Goal: Task Accomplishment & Management: Manage account settings

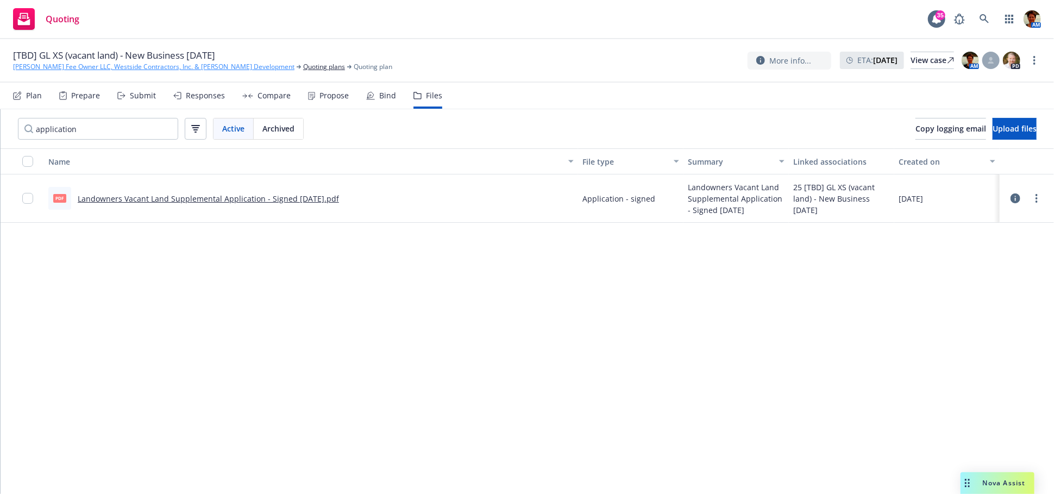
click at [156, 66] on link "[PERSON_NAME] Fee Owner LLC, Westside Contractors, Inc. & [PERSON_NAME] Develop…" at bounding box center [153, 67] width 281 height 10
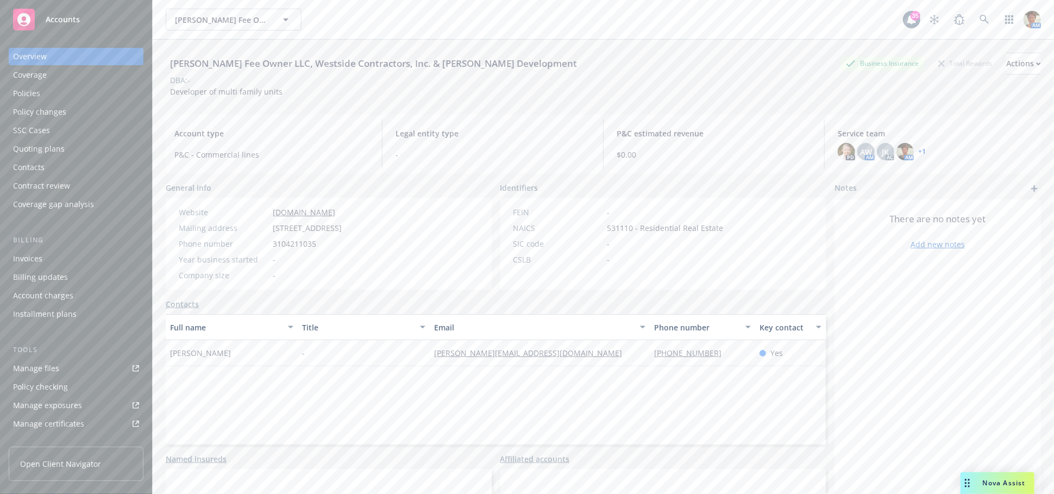
click at [38, 261] on div "Invoices" at bounding box center [27, 258] width 29 height 17
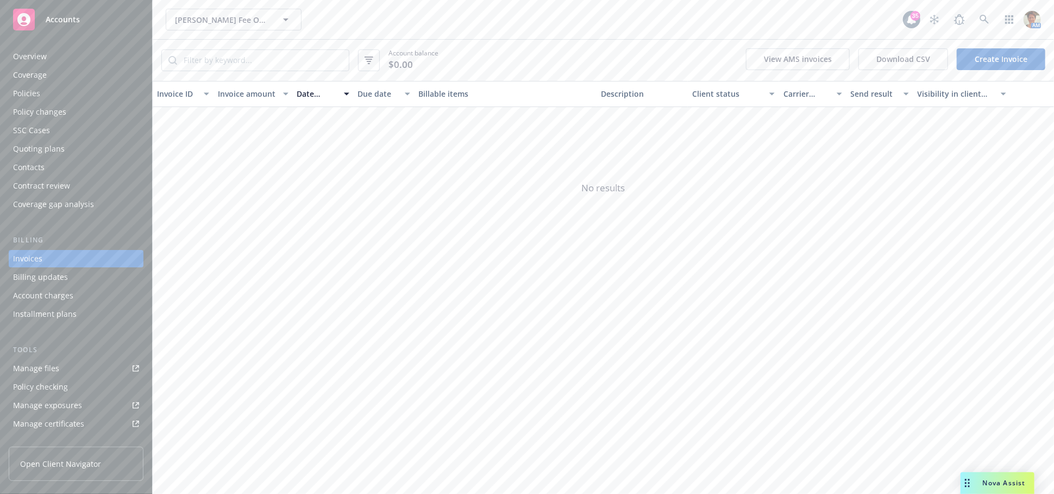
click at [987, 59] on link "Create Invoice" at bounding box center [1001, 59] width 89 height 22
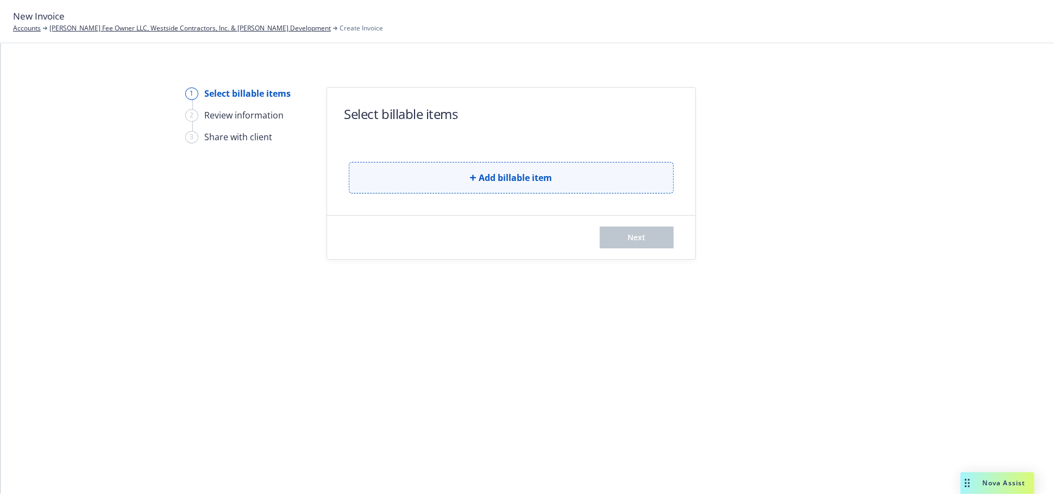
click at [532, 172] on span "Add billable item" at bounding box center [515, 177] width 73 height 13
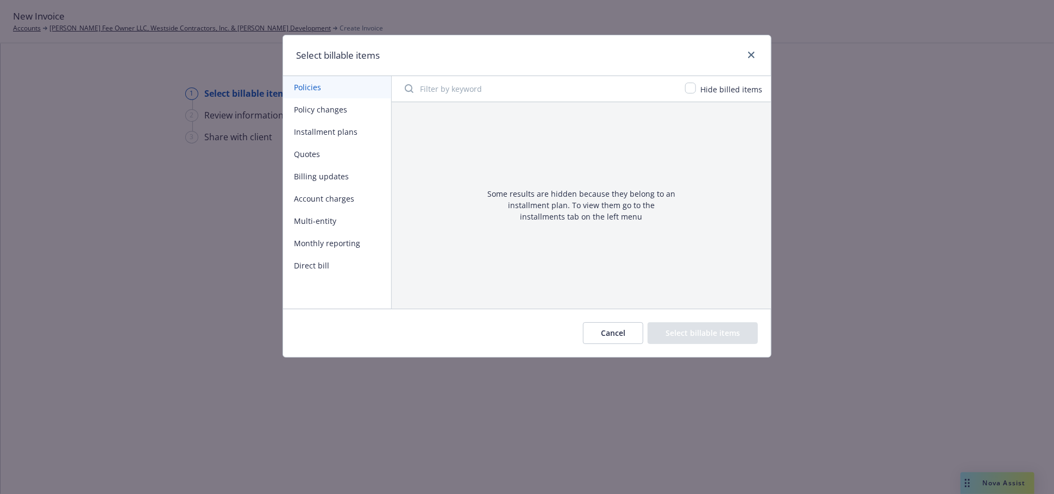
click at [335, 155] on button "Quotes" at bounding box center [337, 154] width 108 height 22
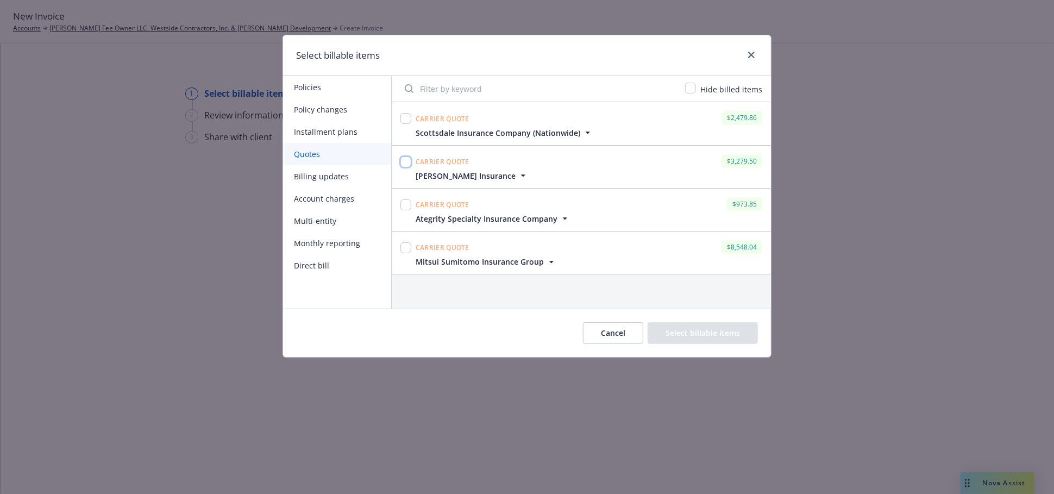
click at [405, 161] on input "checkbox" at bounding box center [405, 161] width 11 height 11
checkbox input "true"
click at [402, 202] on input "checkbox" at bounding box center [405, 204] width 11 height 11
checkbox input "true"
click at [407, 252] on input "checkbox" at bounding box center [405, 247] width 11 height 11
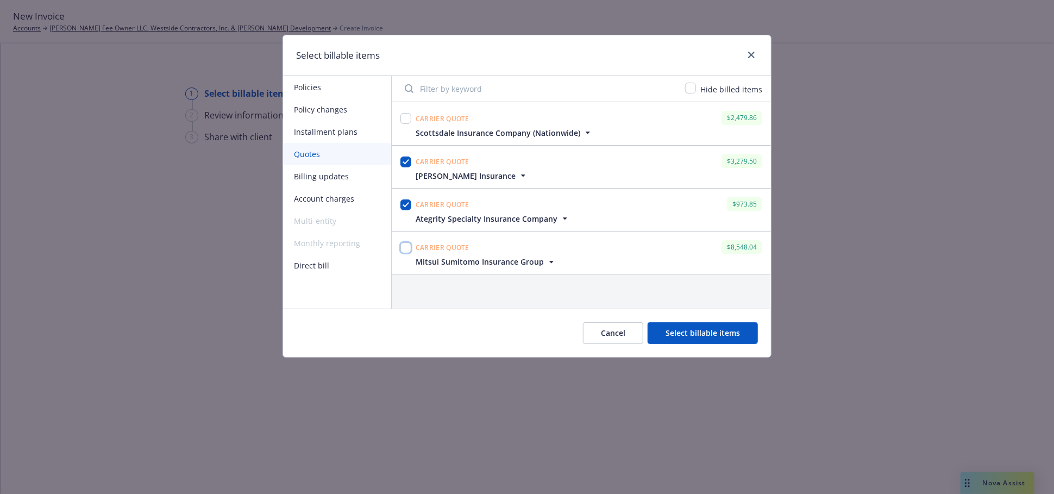
checkbox input "true"
click at [724, 337] on button "Select billable items" at bounding box center [703, 333] width 110 height 22
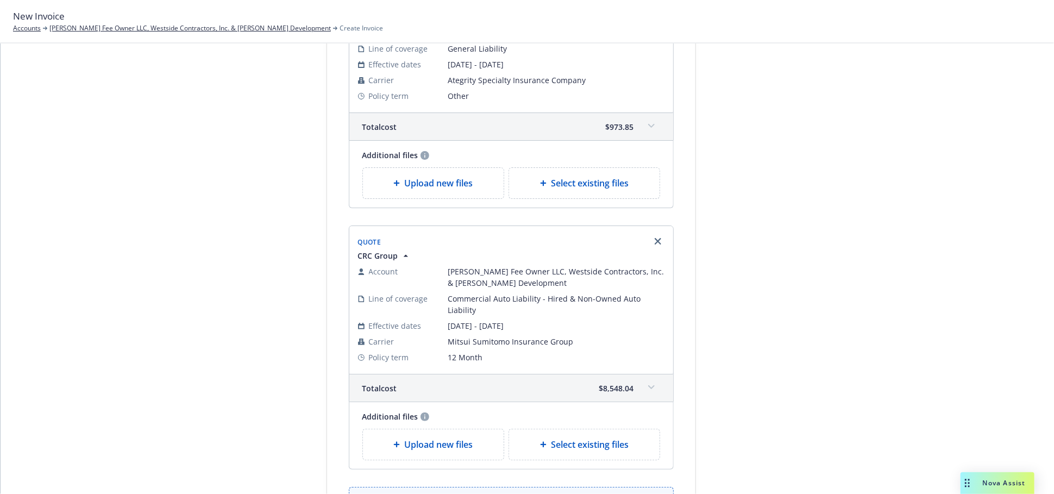
scroll to position [371, 0]
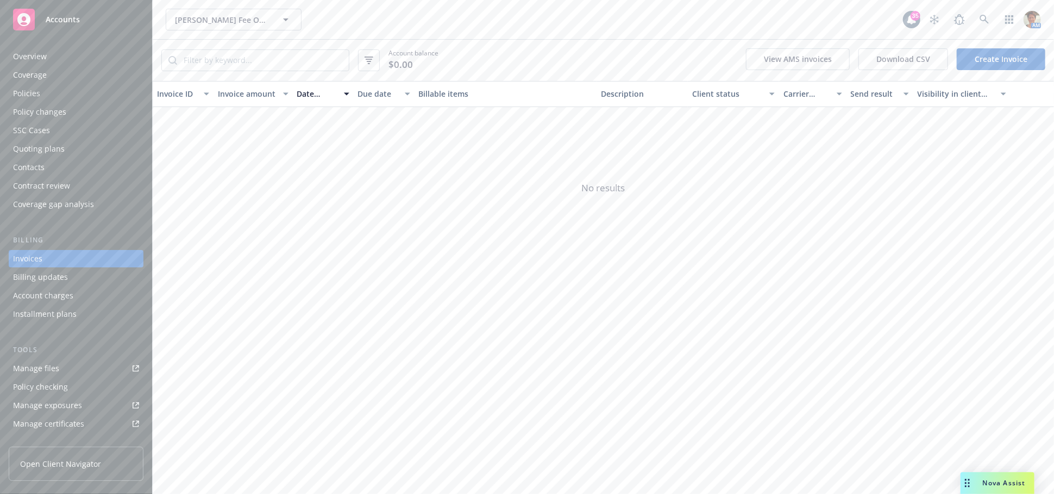
click at [36, 146] on div "Quoting plans" at bounding box center [39, 148] width 52 height 17
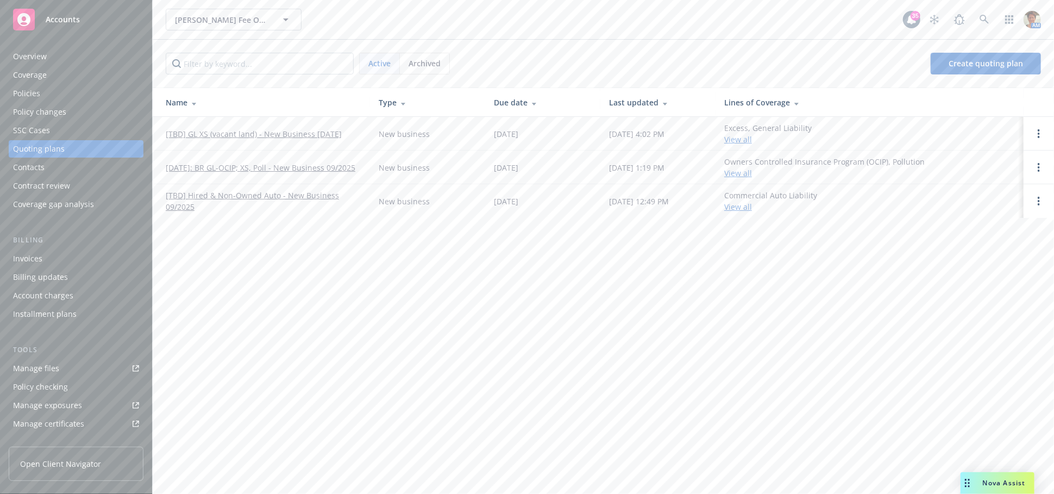
click at [244, 194] on link "[TBD] Hired & Non-Owned Auto - New Business 09/2025" at bounding box center [264, 201] width 196 height 23
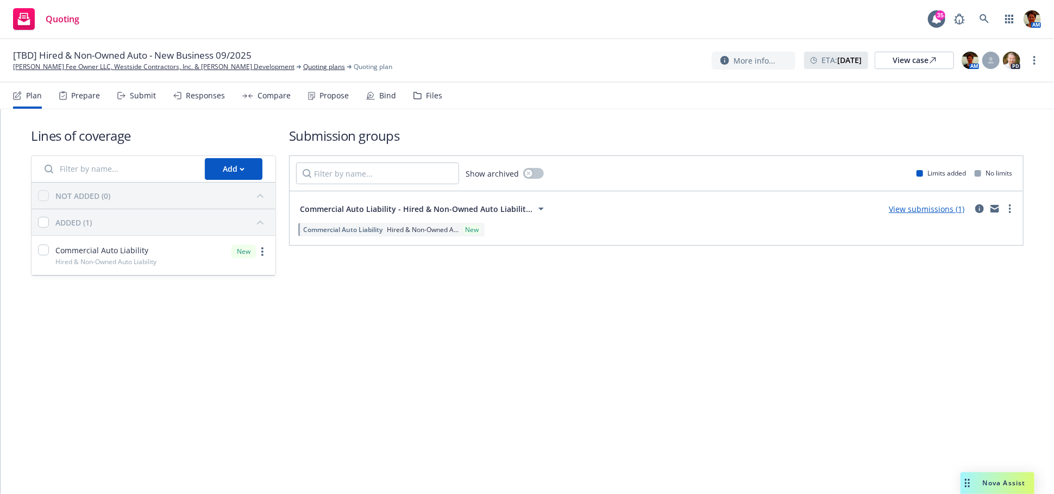
click at [209, 96] on div "Responses" at bounding box center [205, 95] width 39 height 9
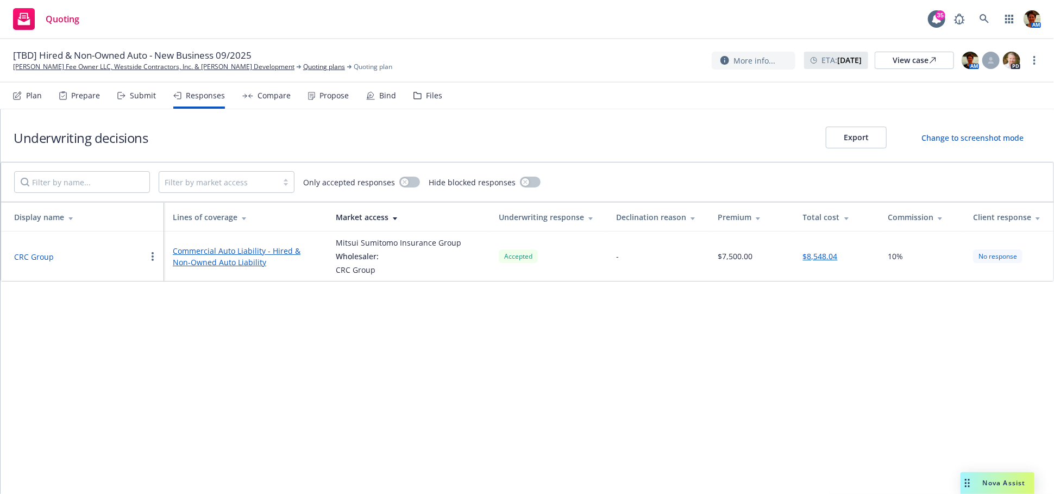
click at [41, 256] on button "CRC Group" at bounding box center [34, 256] width 40 height 11
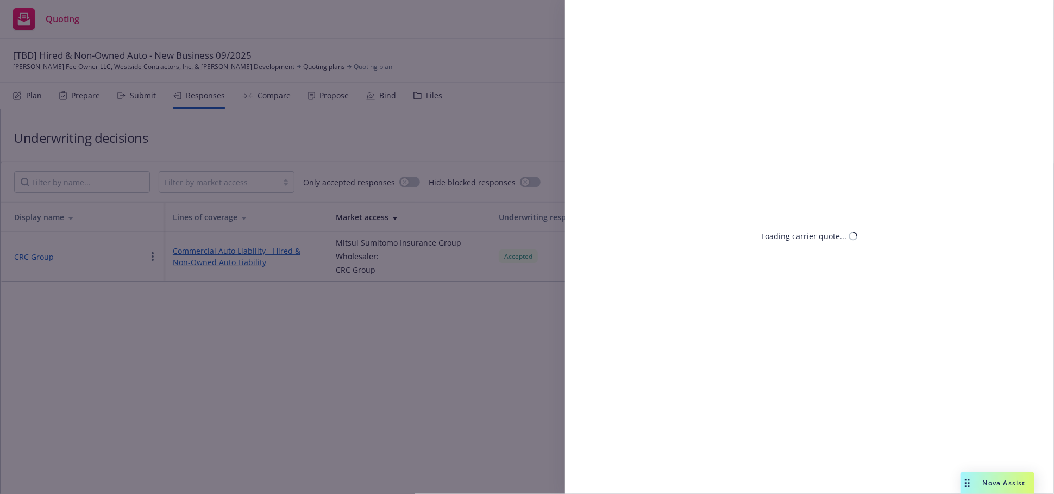
select select "CA"
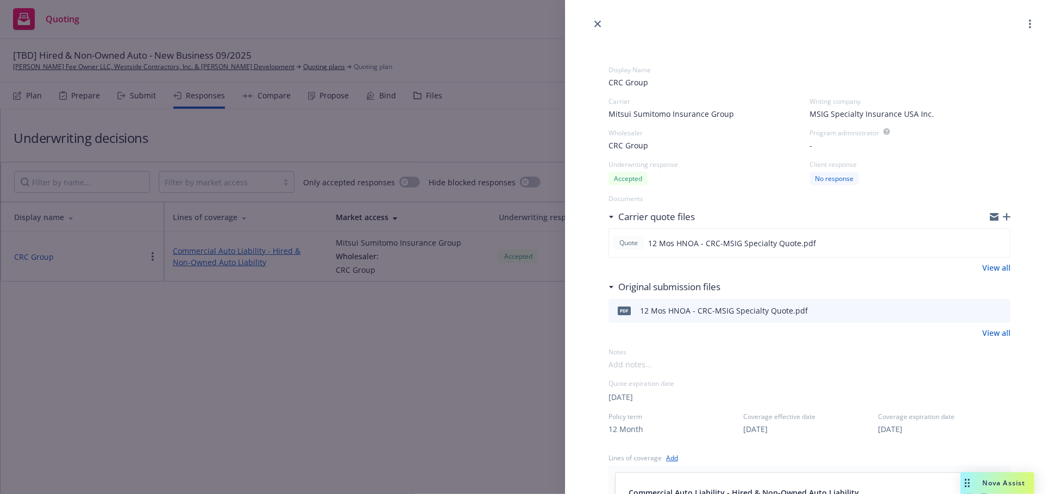
click at [597, 22] on icon "close" at bounding box center [597, 24] width 7 height 7
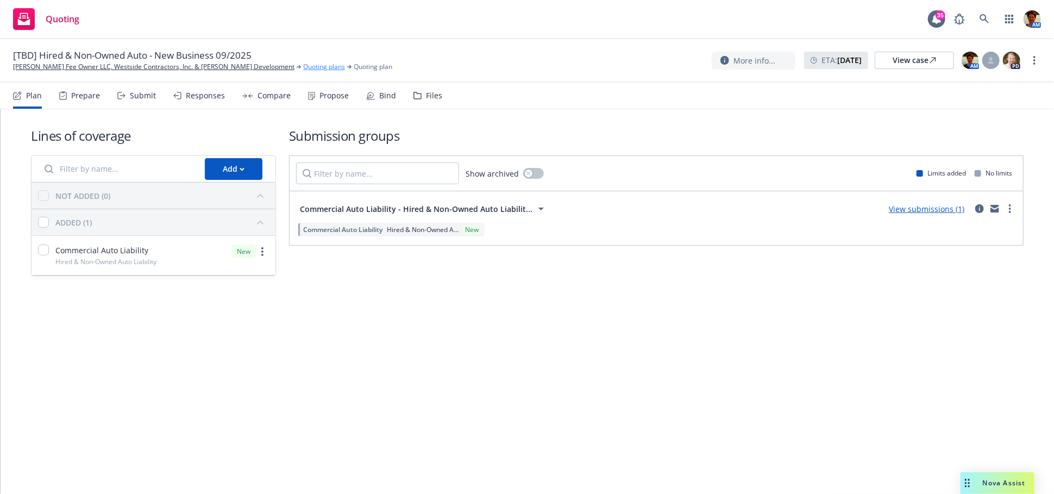
click at [303, 70] on link "Quoting plans" at bounding box center [324, 67] width 42 height 10
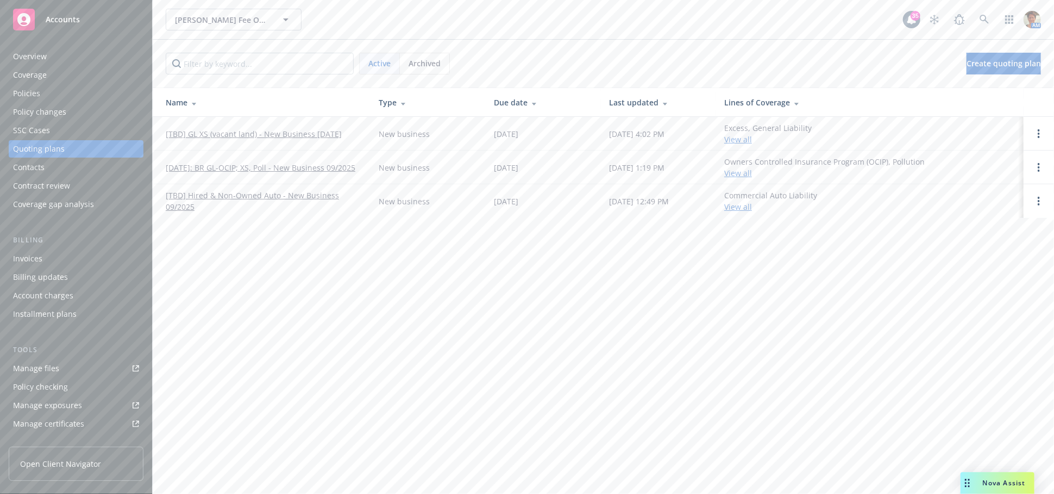
click at [230, 140] on td "[TBD] GL XS (vacant land) - New Business 09-11-2025" at bounding box center [261, 134] width 217 height 34
click at [238, 133] on link "[TBD] GL XS (vacant land) - New Business 09-11-2025" at bounding box center [254, 133] width 176 height 11
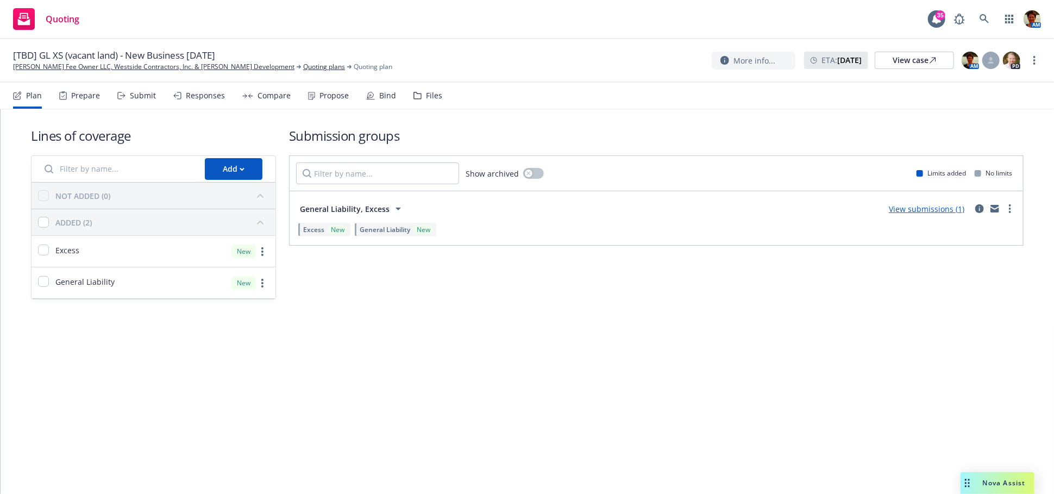
click at [202, 96] on div "Responses" at bounding box center [205, 95] width 39 height 9
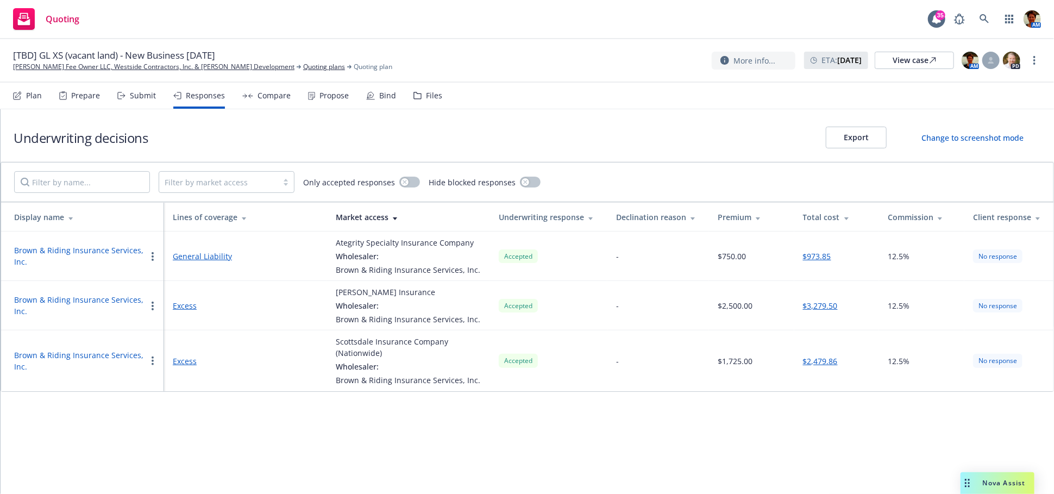
click at [117, 246] on button "Brown & Riding Insurance Services, Inc." at bounding box center [80, 255] width 132 height 23
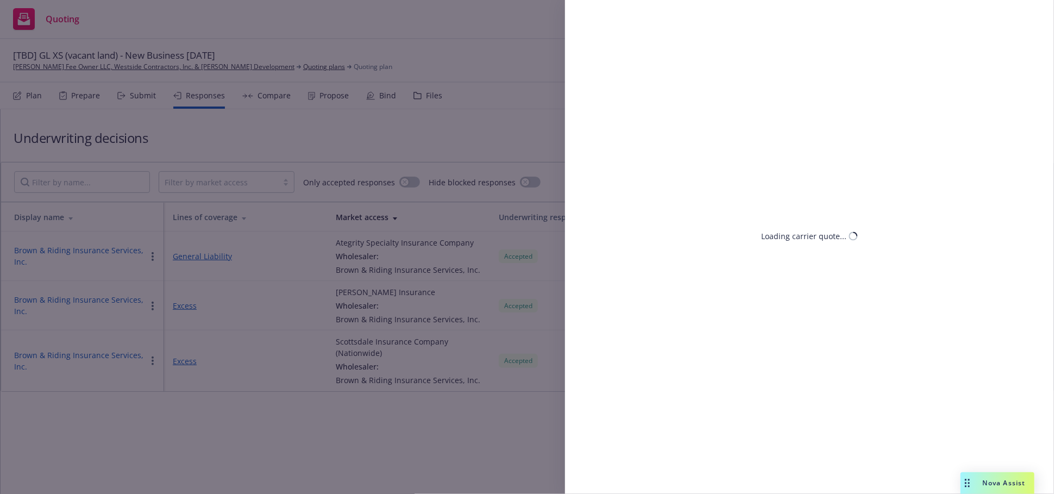
select select "CA"
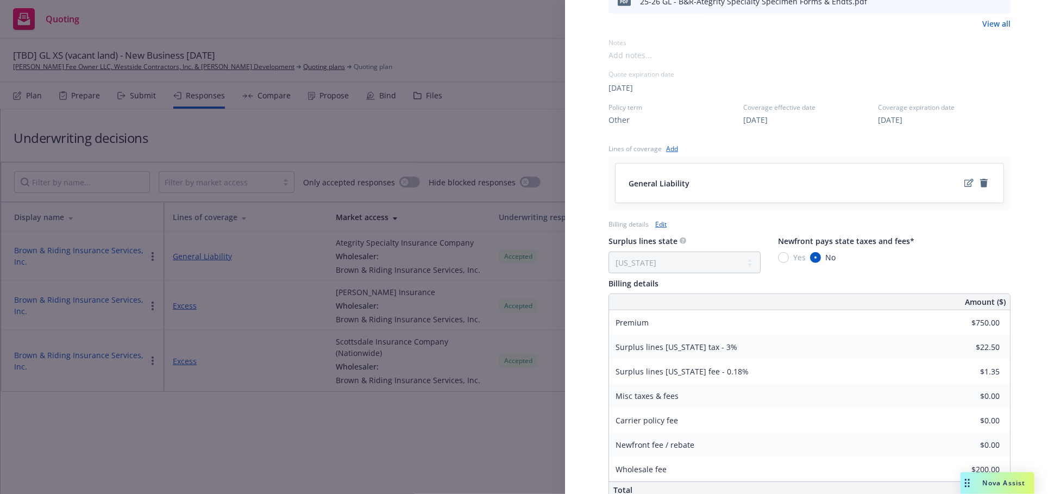
scroll to position [510, 0]
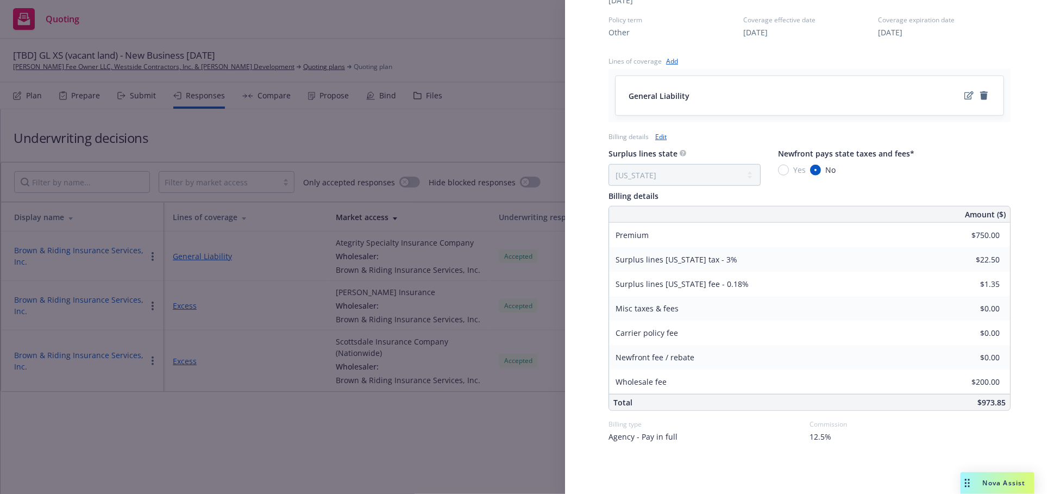
drag, startPoint x: 661, startPoint y: 138, endPoint x: 670, endPoint y: 142, distance: 10.0
click at [662, 138] on link "Edit" at bounding box center [660, 136] width 11 height 11
select select "CA"
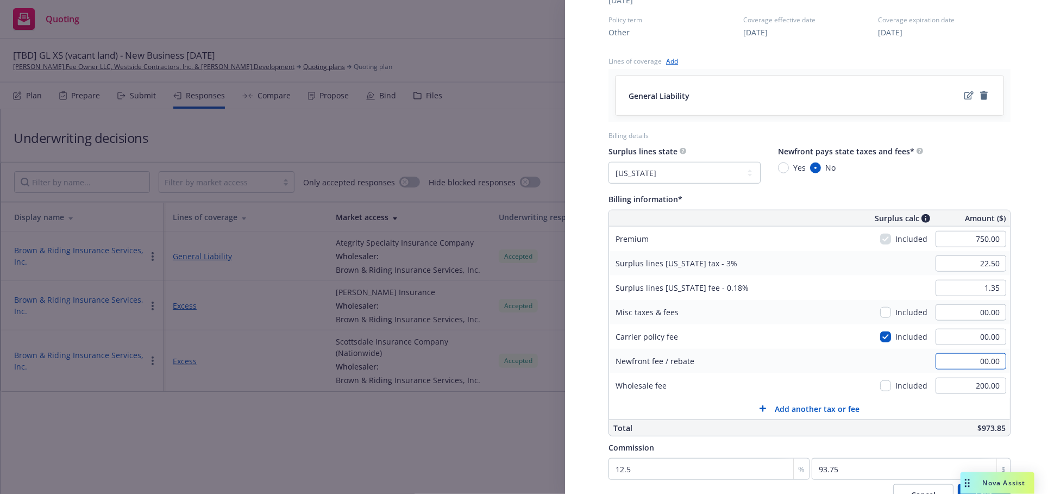
click at [968, 362] on input "00.00" at bounding box center [971, 361] width 71 height 16
type input "500.00"
click at [957, 308] on input "00.00" at bounding box center [971, 312] width 71 height 16
type input "200.00"
click at [967, 384] on input "200.00" at bounding box center [971, 386] width 71 height 16
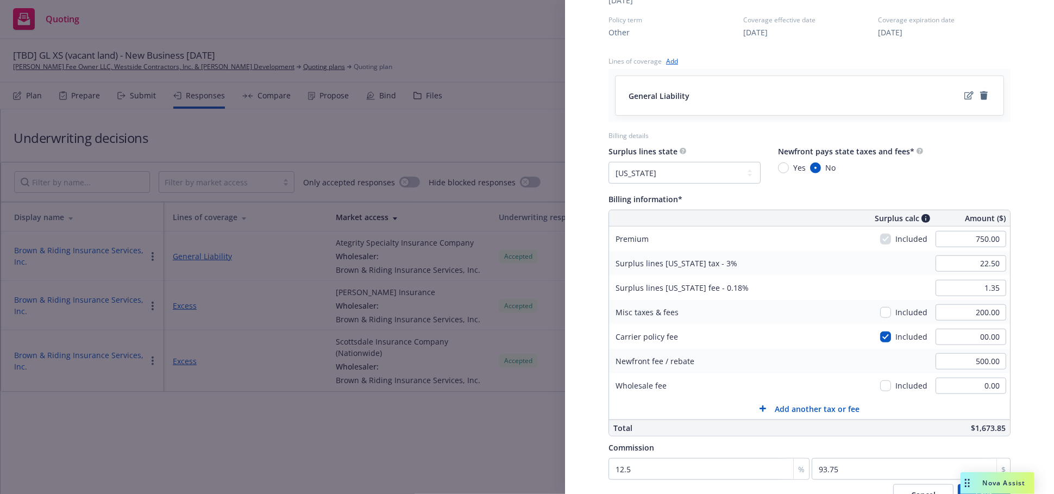
type input "00.00"
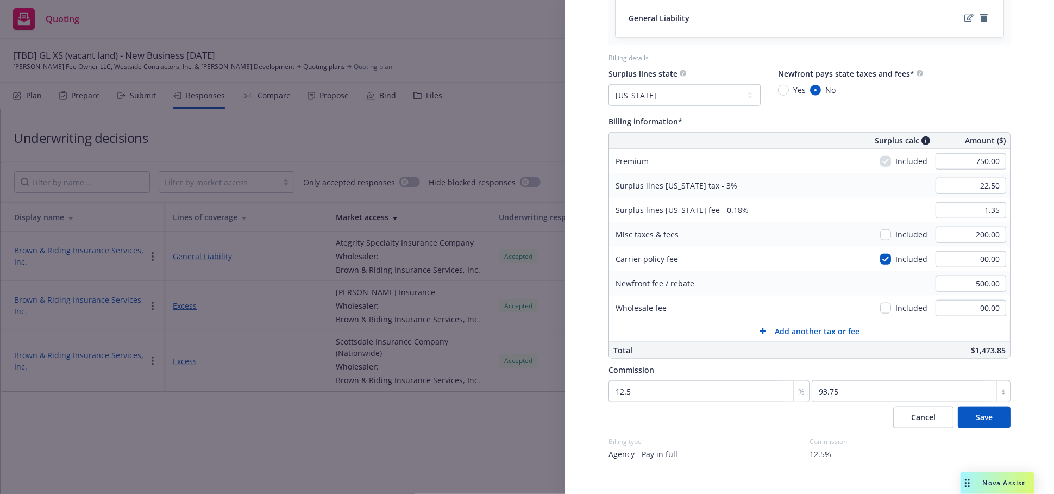
scroll to position [605, 0]
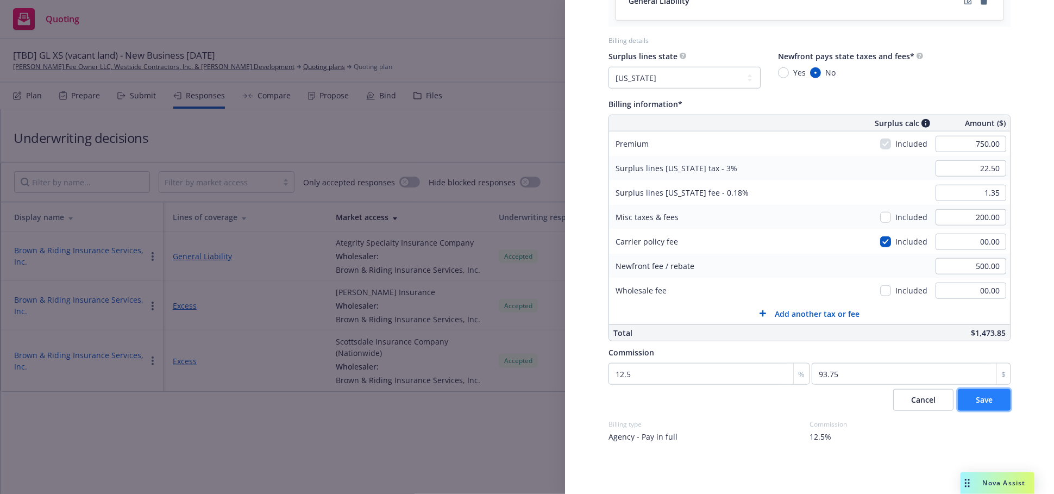
click at [976, 399] on span "Save" at bounding box center [984, 399] width 17 height 10
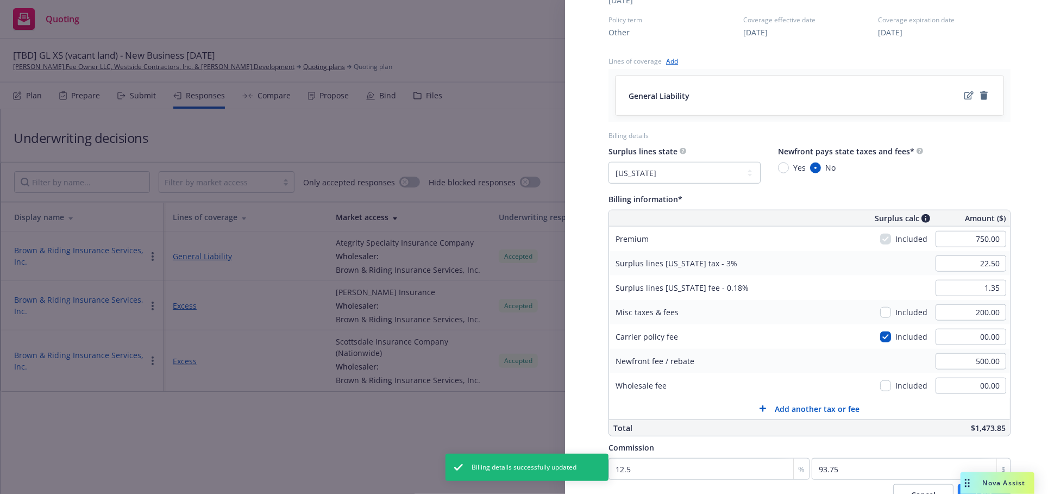
select select "CA"
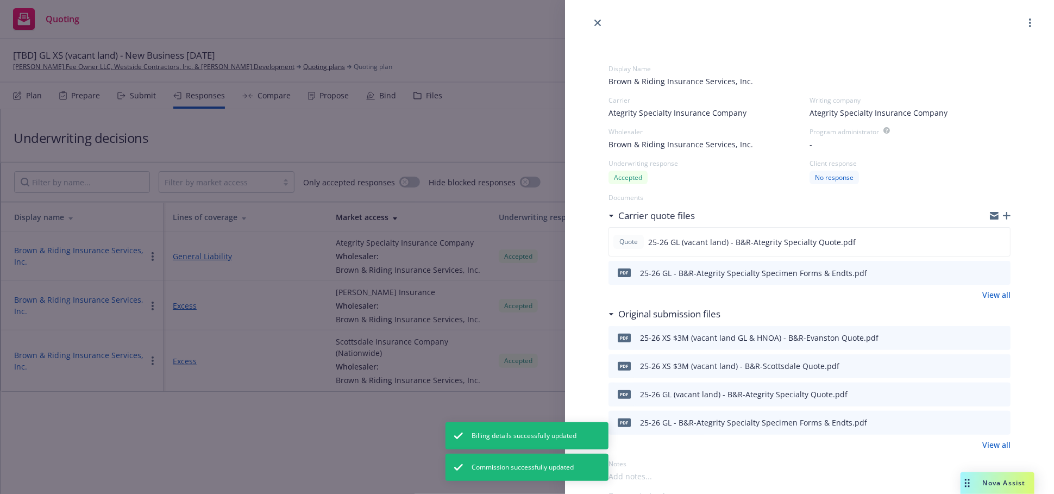
scroll to position [0, 0]
drag, startPoint x: 596, startPoint y: 27, endPoint x: 591, endPoint y: 24, distance: 5.6
click at [594, 26] on link "close" at bounding box center [597, 23] width 13 height 13
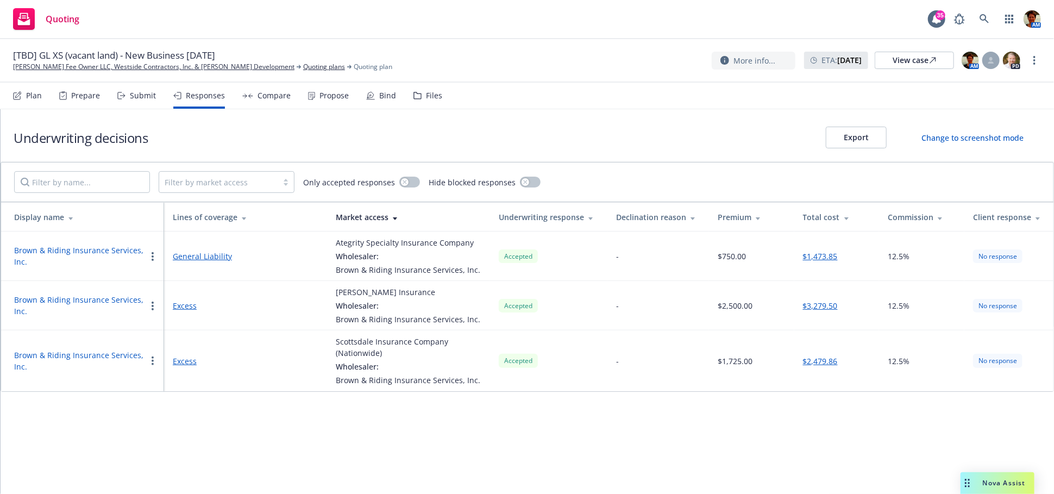
click at [120, 300] on button "Brown & Riding Insurance Services, Inc." at bounding box center [80, 305] width 132 height 23
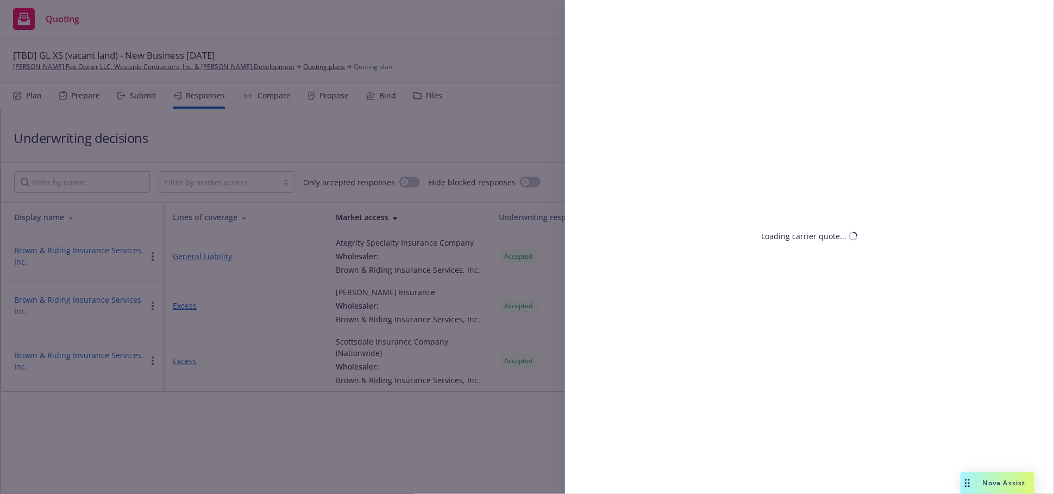
select select "CA"
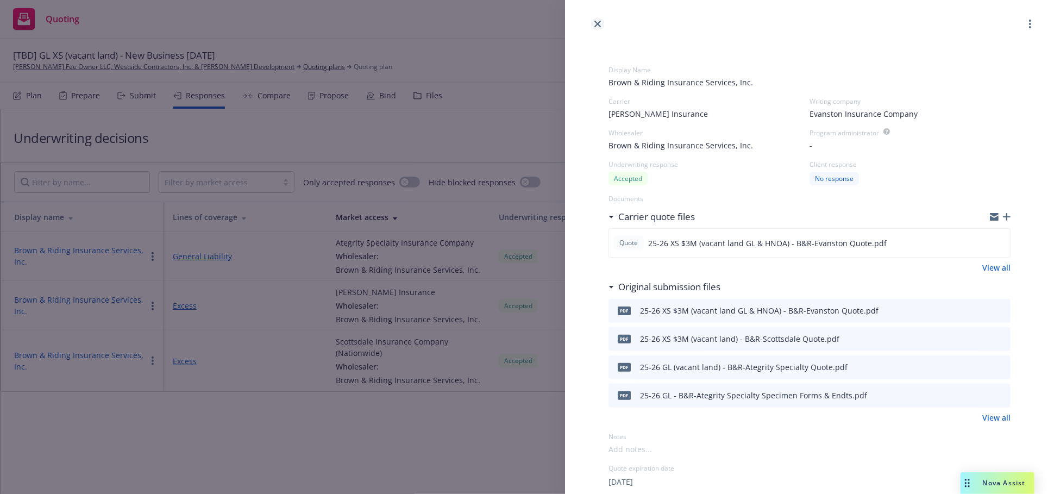
click at [598, 25] on icon "close" at bounding box center [597, 24] width 7 height 7
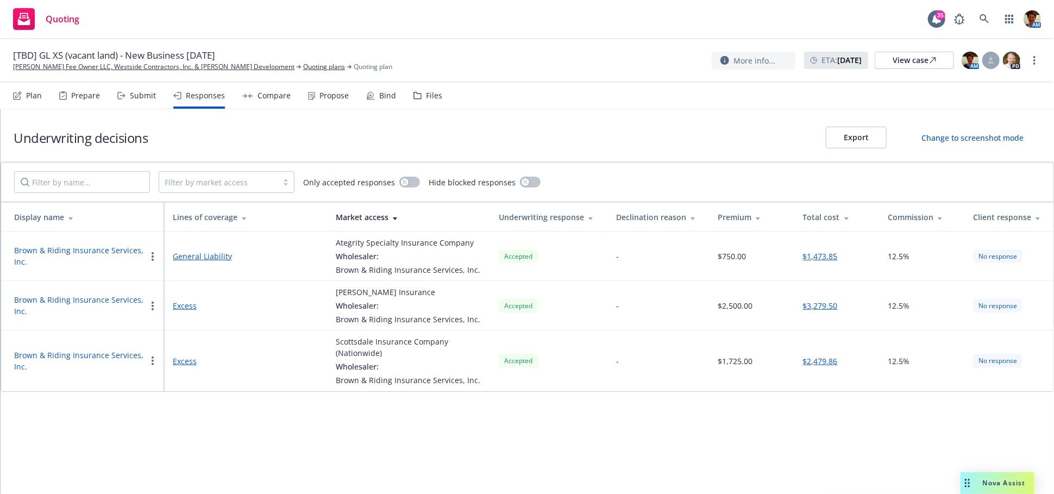
click at [153, 303] on icon "button" at bounding box center [153, 306] width 2 height 9
click at [185, 353] on span "Edit display name" at bounding box center [191, 349] width 91 height 10
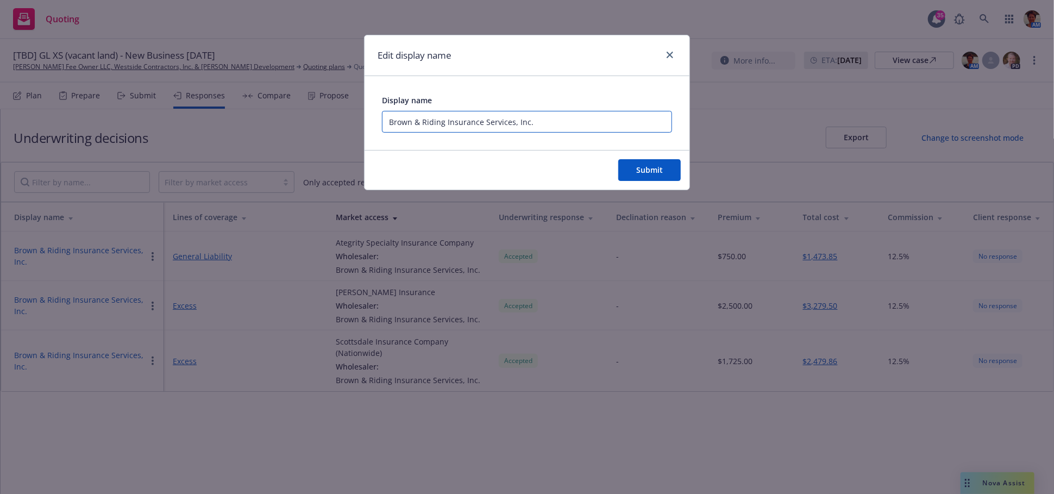
click at [547, 125] on input "Brown & Riding Insurance Services, Inc." at bounding box center [527, 122] width 290 height 22
type input "Brown & Riding Insurance Services, Inc. - Incl HNOA"
click at [674, 57] on link "close" at bounding box center [669, 54] width 13 height 13
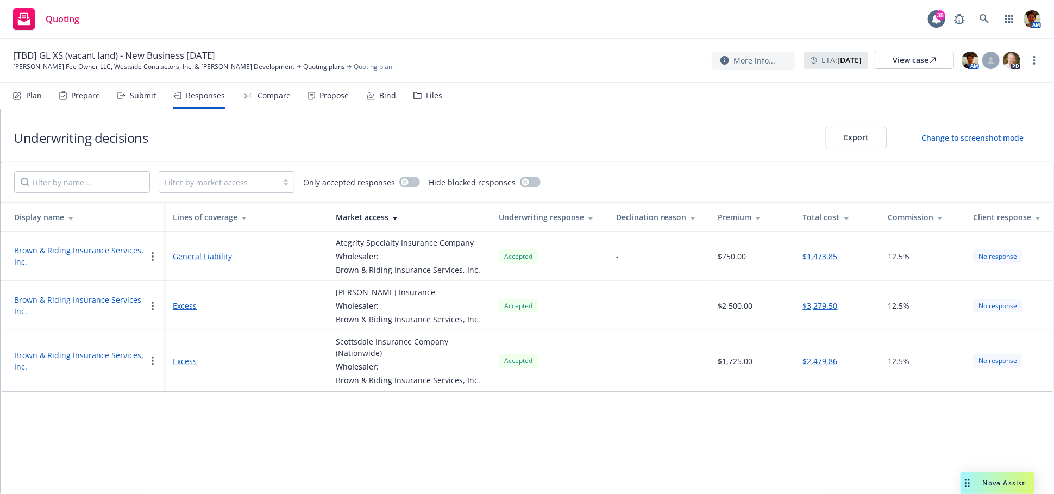
click at [124, 303] on button "Brown & Riding Insurance Services, Inc." at bounding box center [80, 305] width 132 height 23
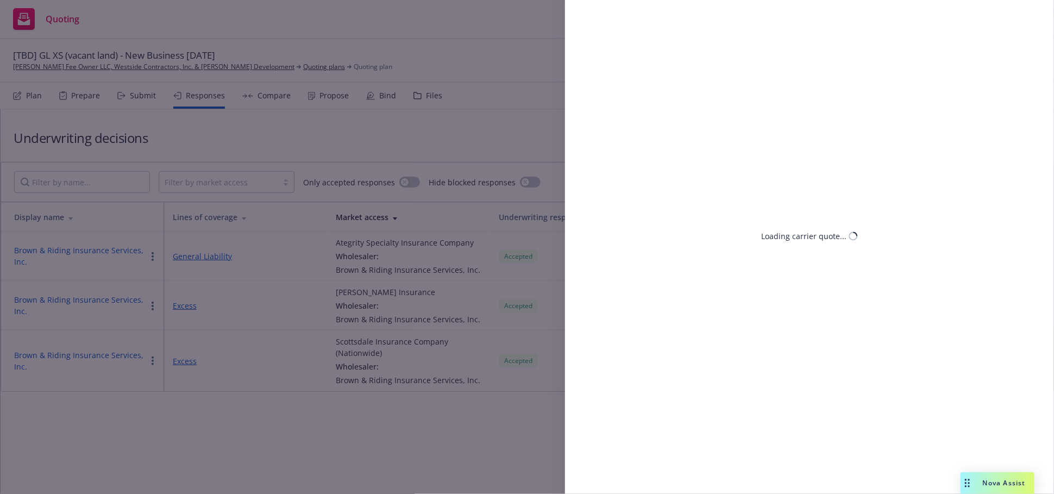
select select "CA"
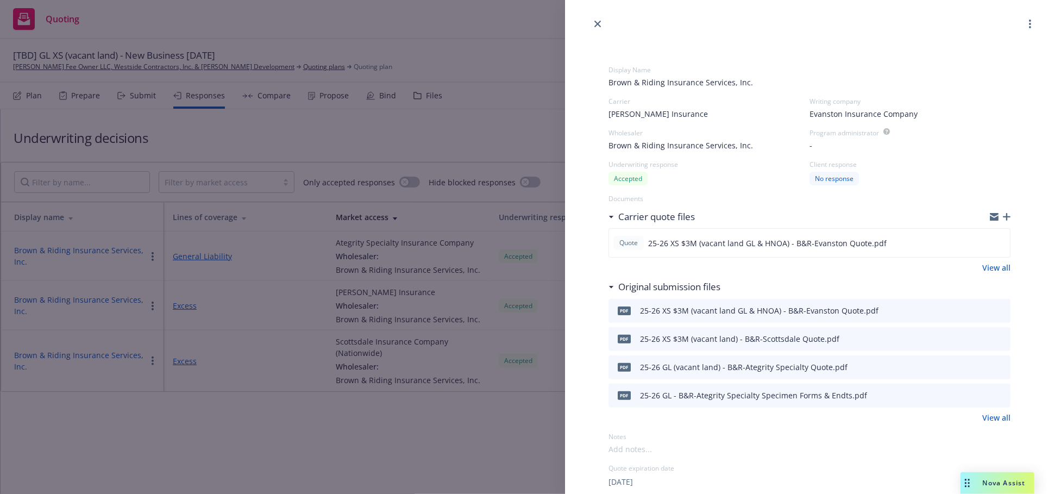
click at [153, 304] on div "Display Name Brown & Riding Insurance Services, Inc. Carrier Markel Insurance W…" at bounding box center [527, 247] width 1054 height 494
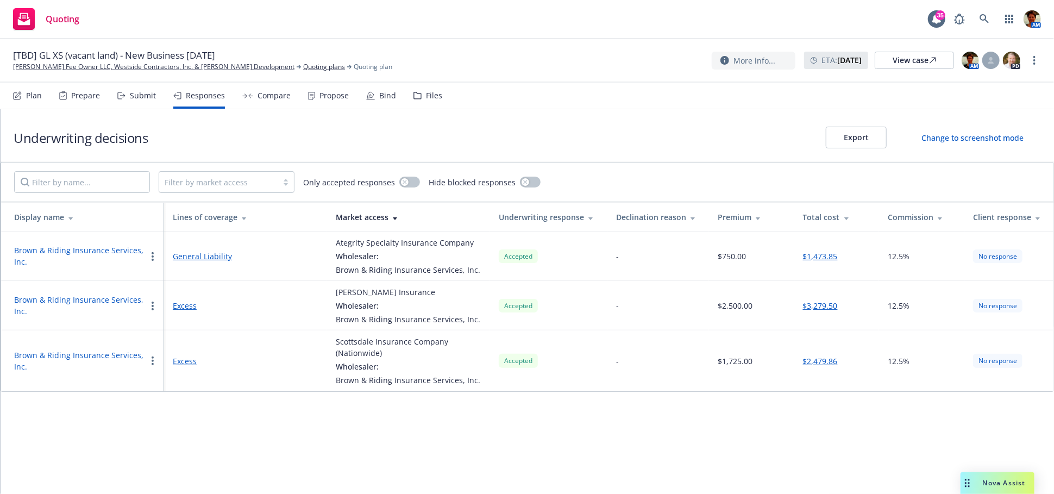
click at [152, 304] on icon "button" at bounding box center [153, 306] width 2 height 9
click at [184, 349] on span "Edit display name" at bounding box center [191, 349] width 91 height 10
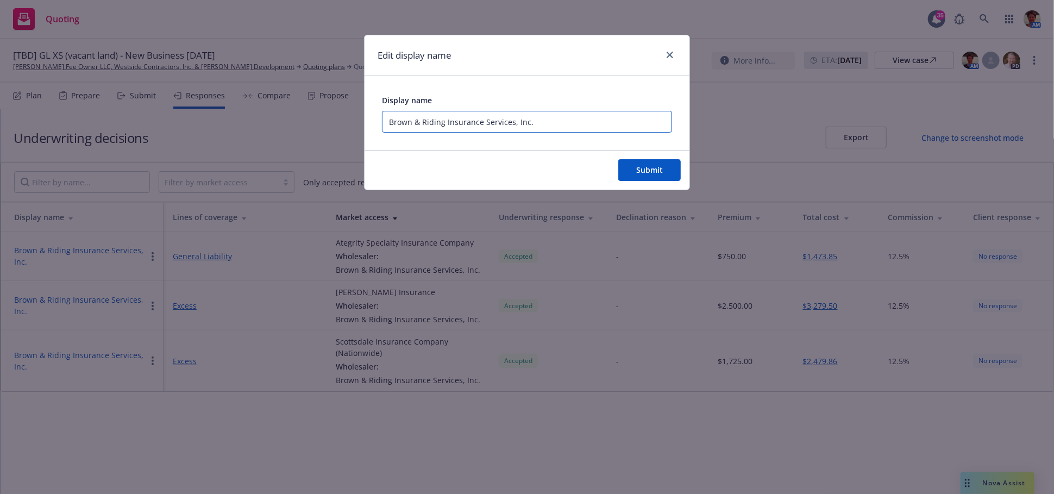
click at [588, 127] on input "Brown & Riding Insurance Services, Inc." at bounding box center [527, 122] width 290 height 22
type input "Brown & Riding Insurance Services, Inc. - Incl HNOA"
click at [637, 165] on span "Submit" at bounding box center [649, 170] width 27 height 10
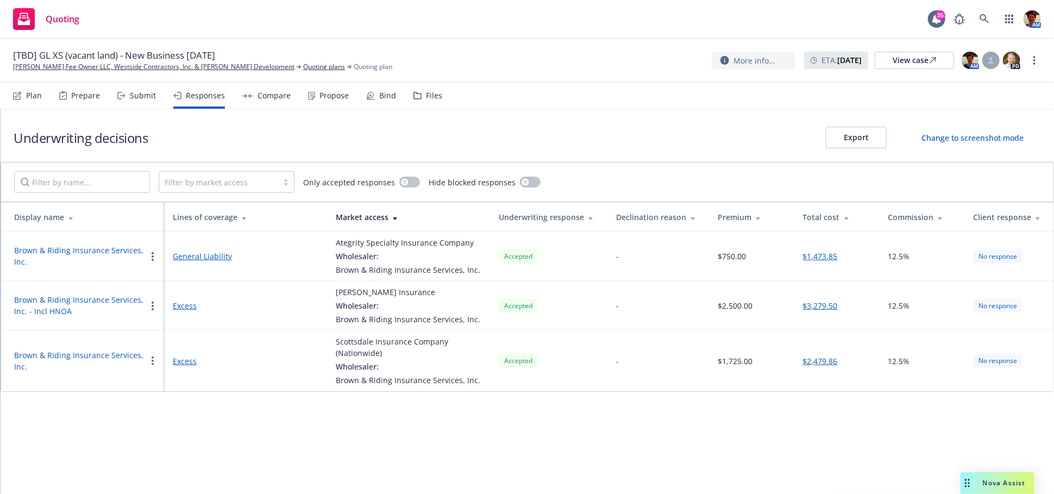
click at [149, 361] on button "button" at bounding box center [152, 360] width 13 height 13
click at [189, 399] on span "Edit display name" at bounding box center [191, 404] width 91 height 10
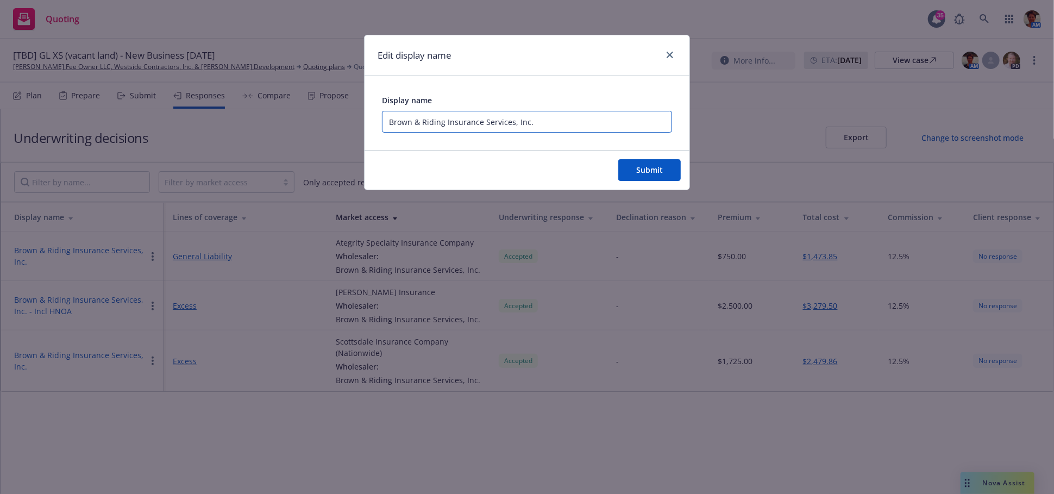
click at [560, 121] on input "Brown & Riding Insurance Services, Inc." at bounding box center [527, 122] width 290 height 22
type input "Brown & Riding Insurance Services, Inc. - Excl HNOA"
click at [640, 167] on span "Submit" at bounding box center [649, 170] width 27 height 10
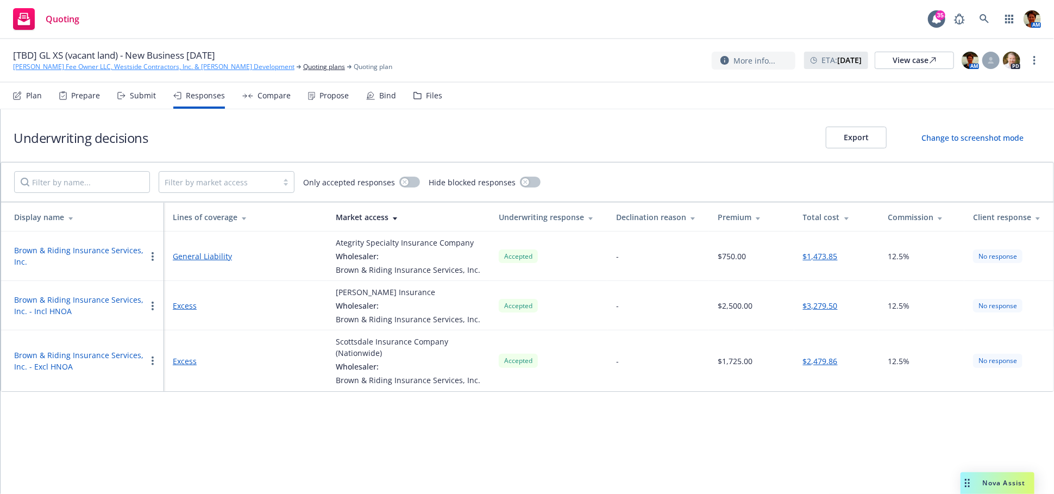
click at [85, 65] on link "[PERSON_NAME] Fee Owner LLC, Westside Contractors, Inc. & [PERSON_NAME] Develop…" at bounding box center [153, 67] width 281 height 10
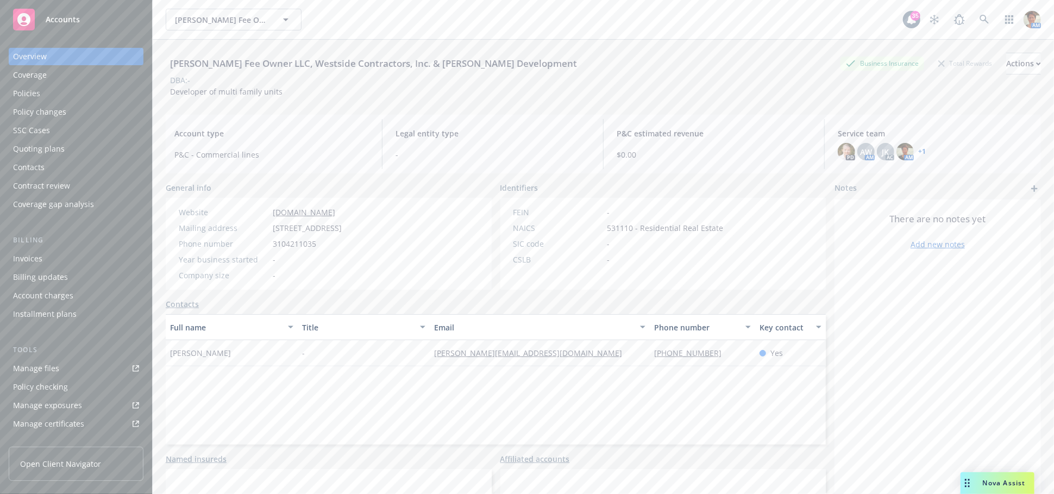
click at [35, 258] on div "Invoices" at bounding box center [27, 258] width 29 height 17
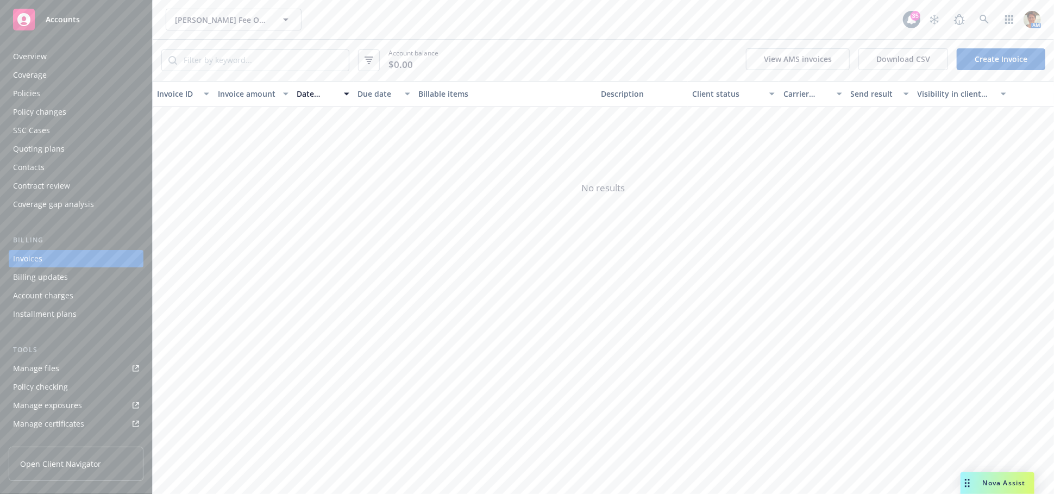
drag, startPoint x: 1009, startPoint y: 55, endPoint x: 1001, endPoint y: 68, distance: 15.4
click at [1009, 55] on link "Create Invoice" at bounding box center [1001, 59] width 89 height 22
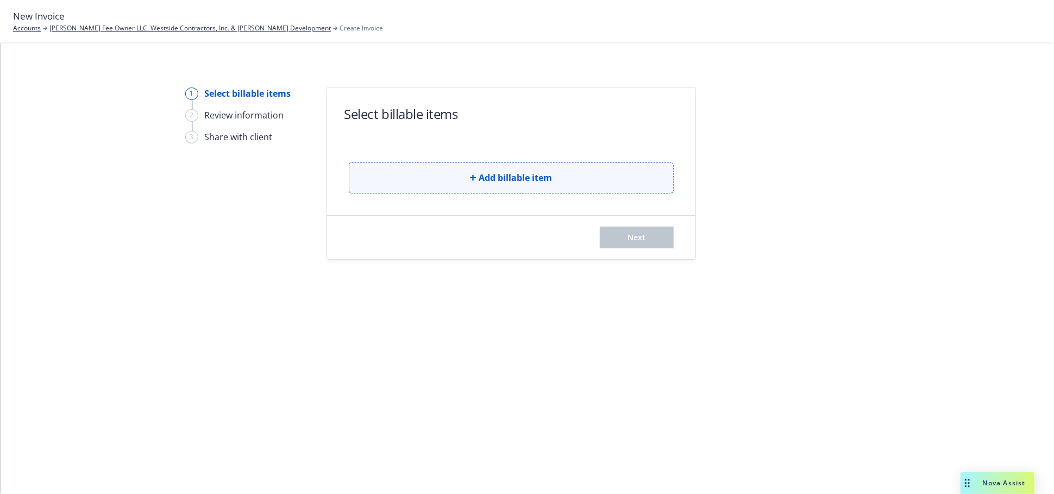
click at [519, 174] on span "Add billable item" at bounding box center [515, 177] width 73 height 13
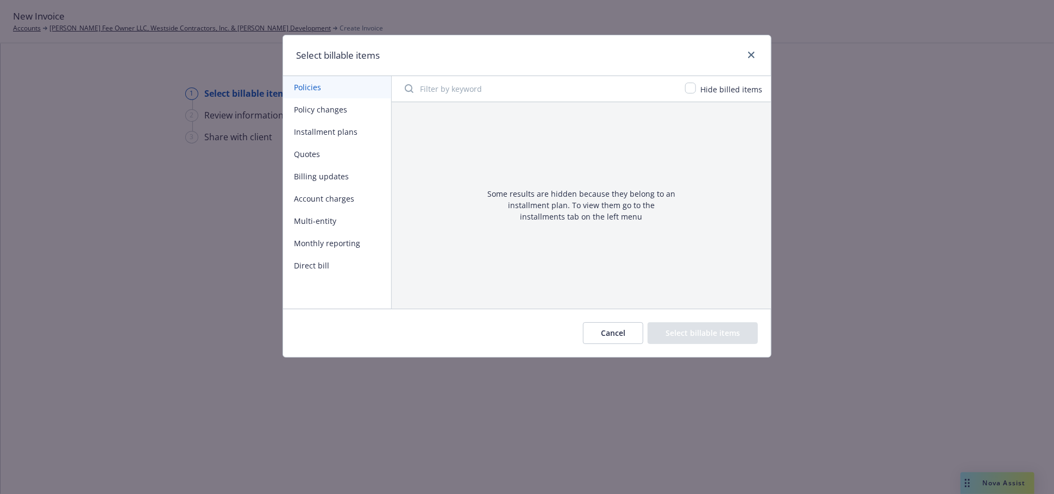
click at [296, 154] on button "Quotes" at bounding box center [337, 154] width 108 height 22
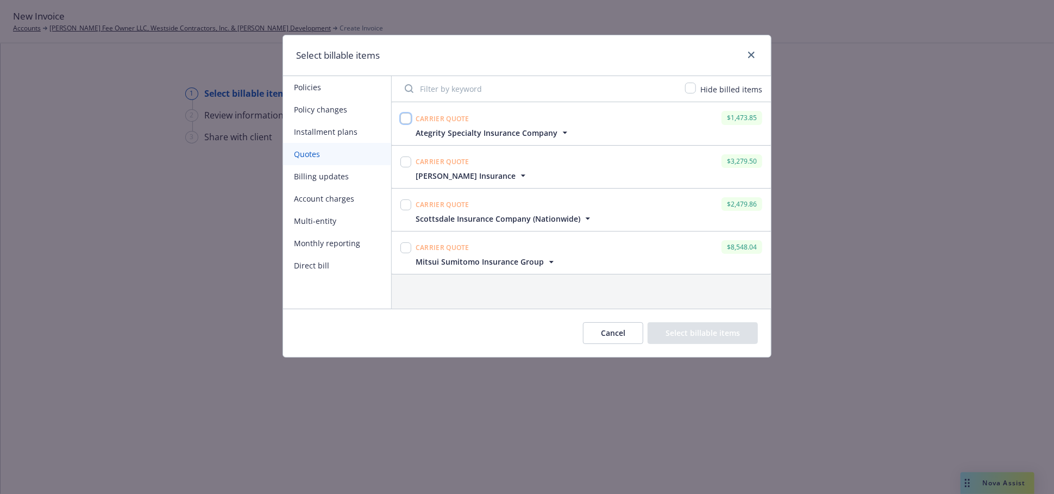
click at [406, 120] on input "checkbox" at bounding box center [405, 118] width 11 height 11
checkbox input "true"
click at [408, 163] on input "checkbox" at bounding box center [405, 161] width 11 height 11
checkbox input "true"
click at [407, 249] on input "checkbox" at bounding box center [405, 247] width 11 height 11
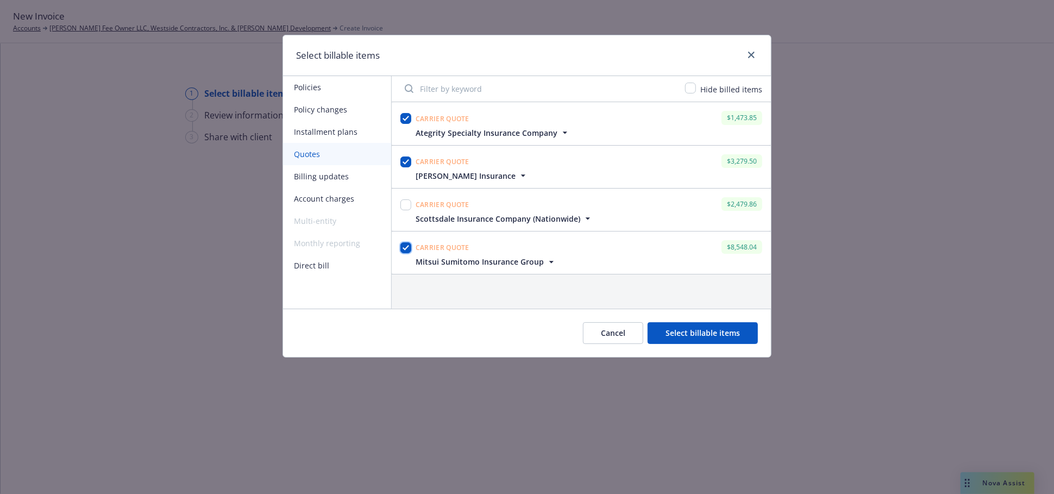
checkbox input "true"
click at [730, 333] on button "Select billable items" at bounding box center [703, 333] width 110 height 22
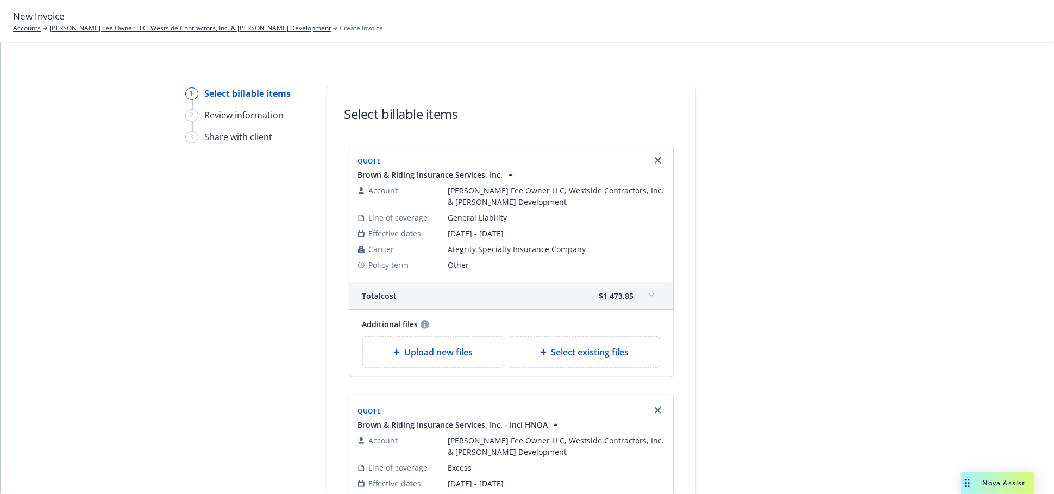
click at [76, 29] on link "[PERSON_NAME] Fee Owner LLC, Westside Contractors, Inc. & [PERSON_NAME] Develop…" at bounding box center [189, 28] width 281 height 10
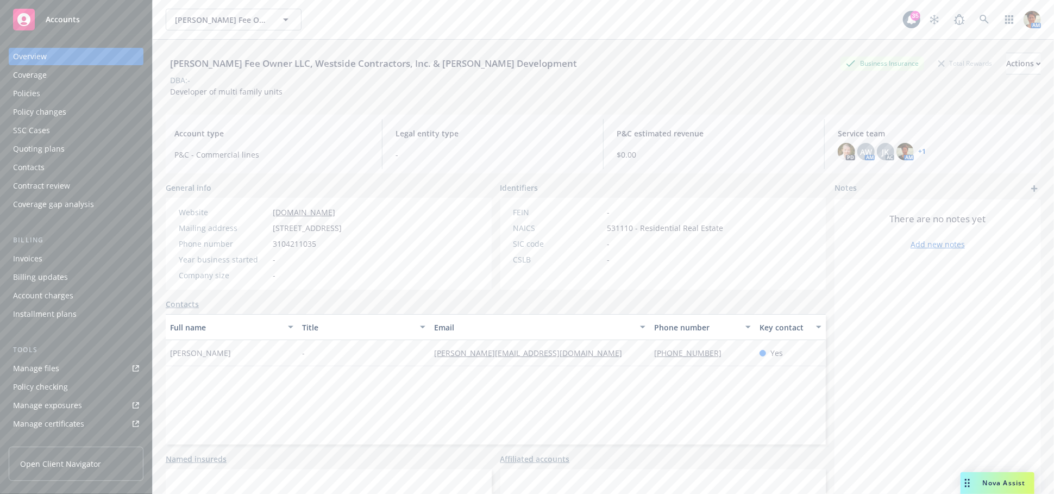
click at [55, 149] on div "Quoting plans" at bounding box center [39, 148] width 52 height 17
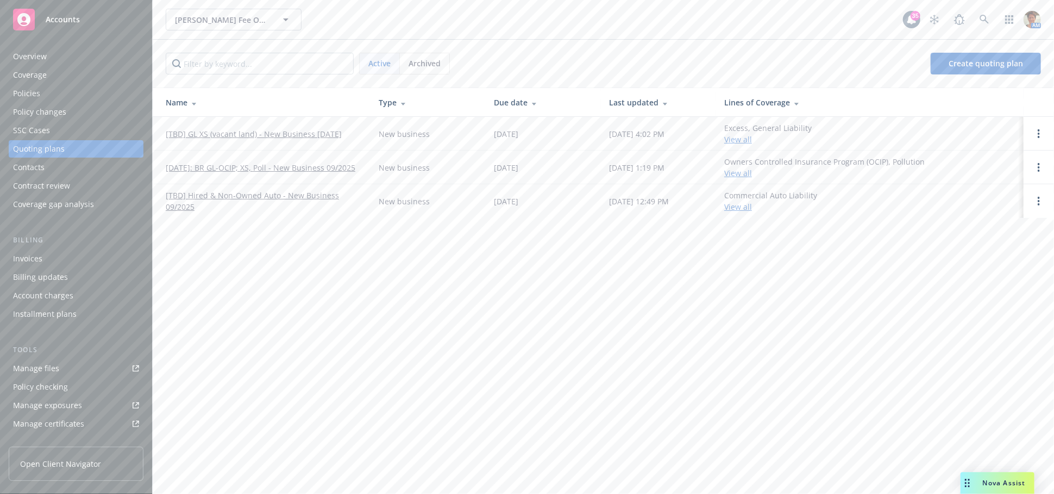
click at [243, 162] on link "[DATE]: BR GL-OCIP; XS, Poll - New Business 09/2025" at bounding box center [261, 167] width 190 height 11
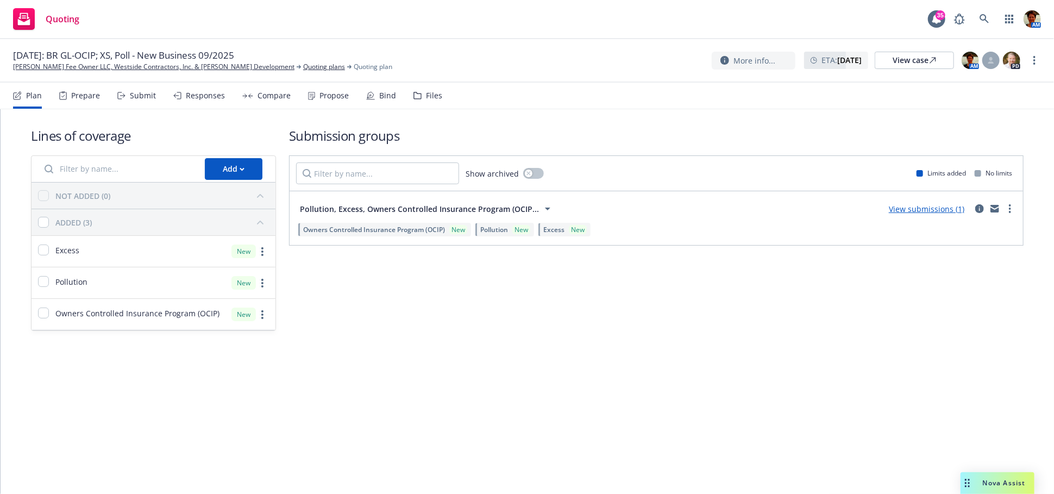
click at [204, 93] on div "Responses" at bounding box center [205, 95] width 39 height 9
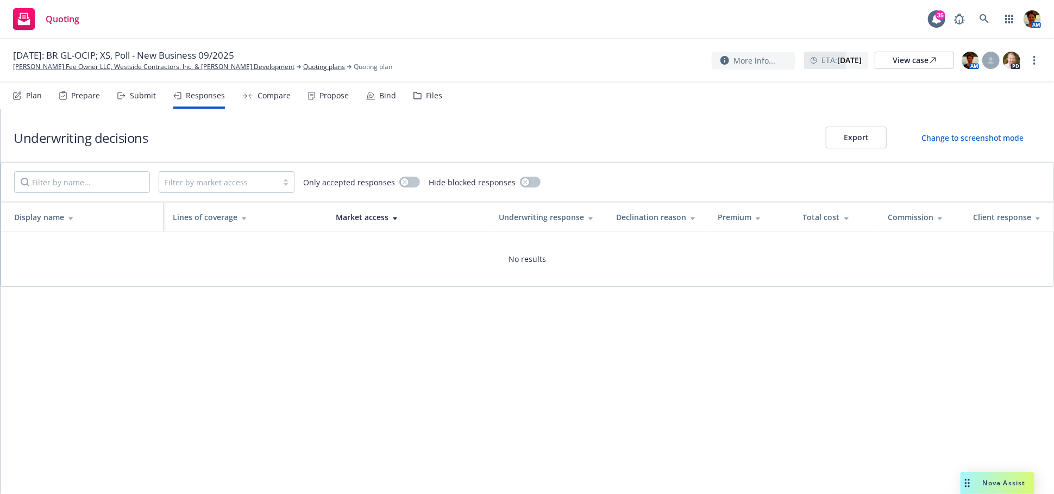
click at [137, 95] on div "Submit" at bounding box center [143, 95] width 26 height 9
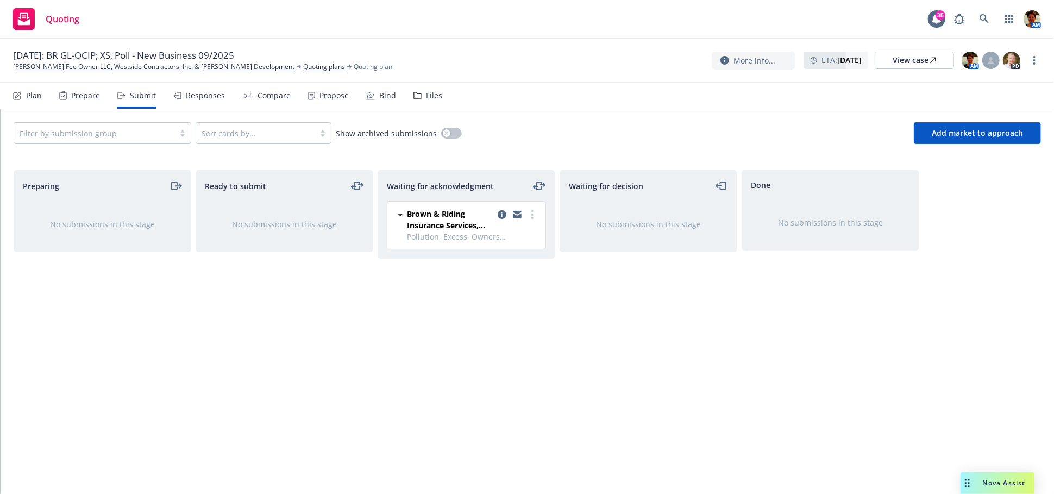
click at [213, 102] on div "Responses" at bounding box center [199, 96] width 52 height 26
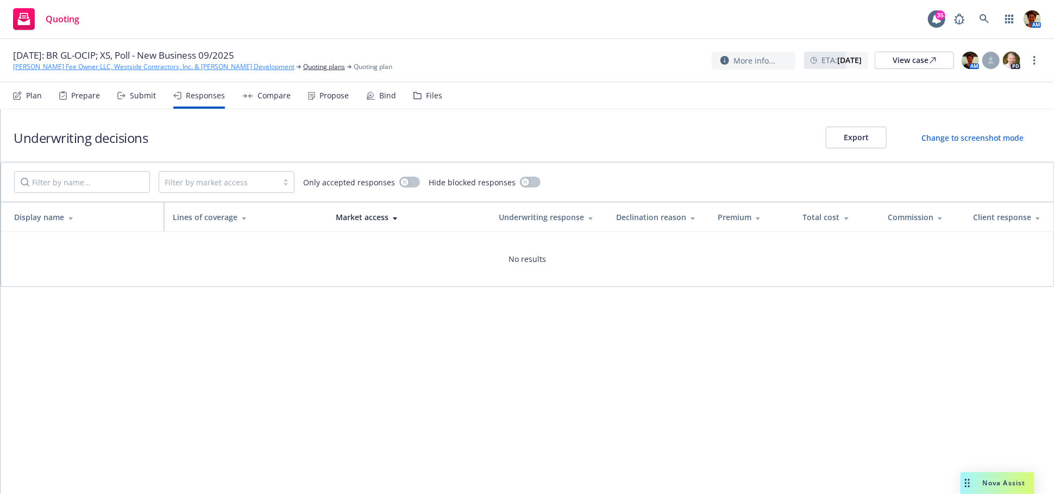
click at [49, 66] on link "[PERSON_NAME] Fee Owner LLC, Westside Contractors, Inc. & [PERSON_NAME] Develop…" at bounding box center [153, 67] width 281 height 10
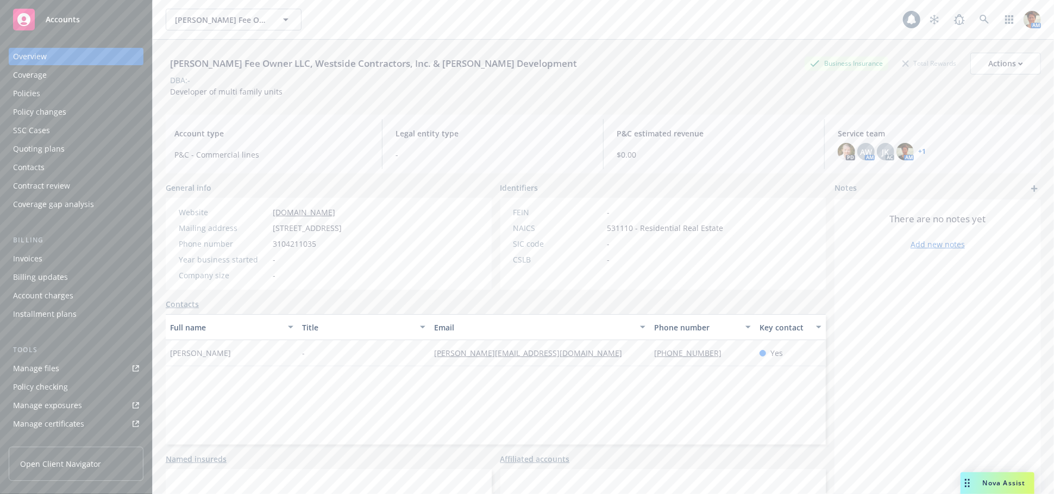
click at [81, 152] on div "Quoting plans" at bounding box center [76, 148] width 126 height 17
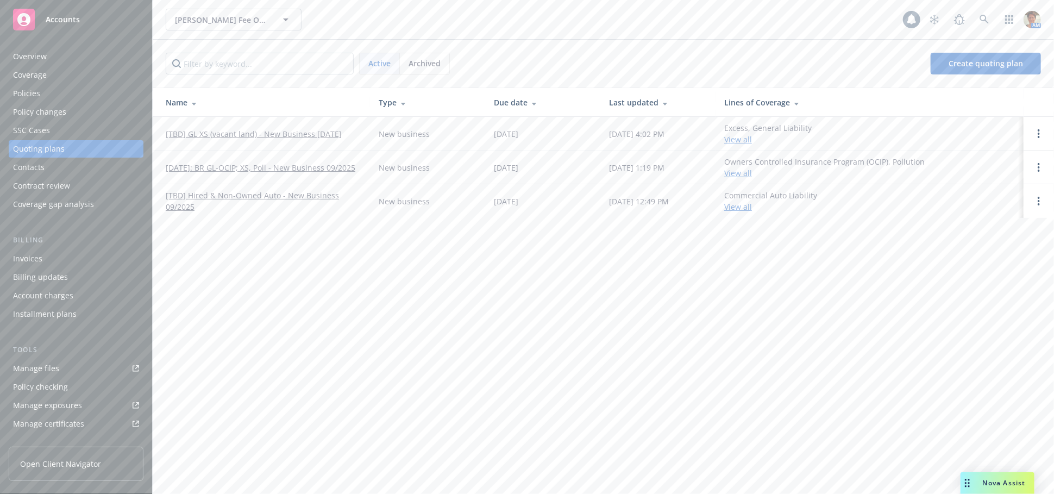
click at [273, 138] on link "[TBD] GL XS (vacant land) - New Business [DATE]" at bounding box center [254, 133] width 176 height 11
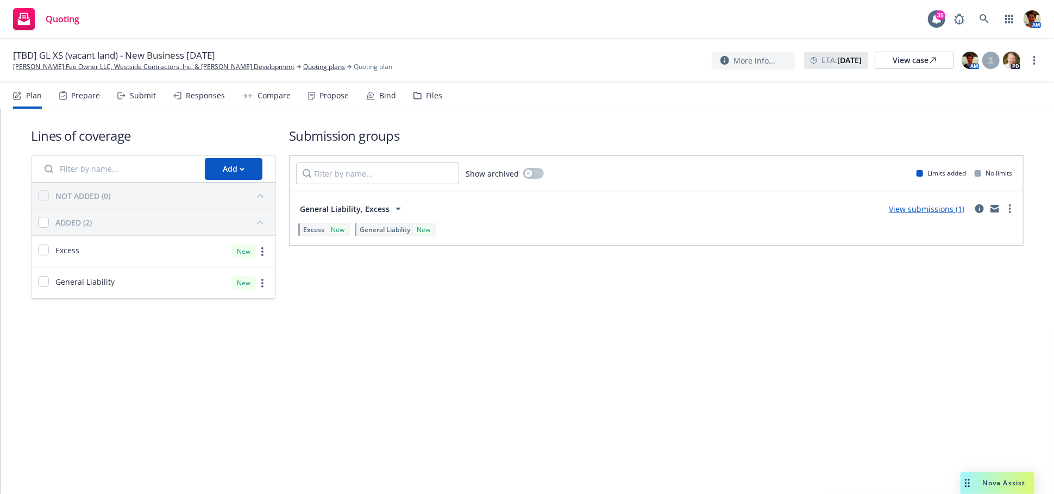
click at [204, 91] on div "Responses" at bounding box center [205, 95] width 39 height 9
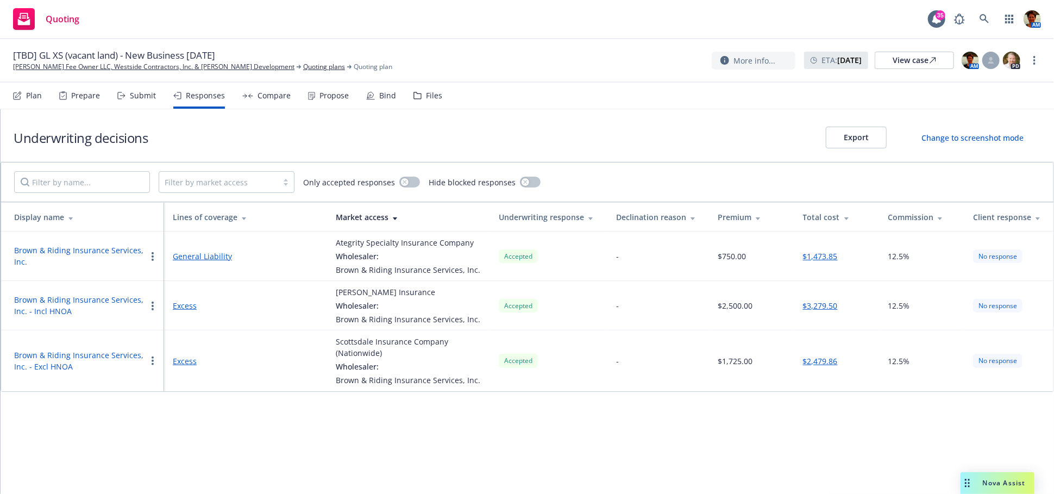
click at [128, 249] on button "Brown & Riding Insurance Services, Inc." at bounding box center [80, 255] width 132 height 23
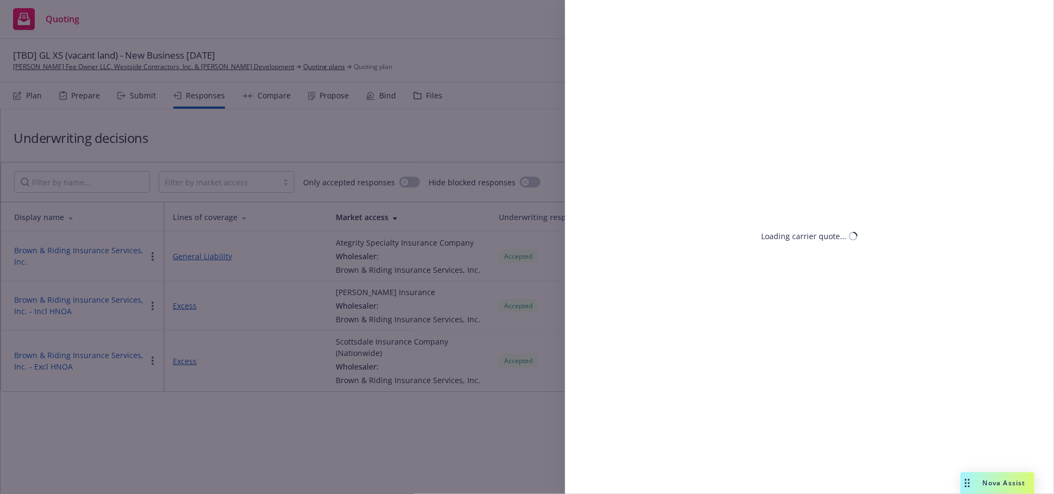
select select "CA"
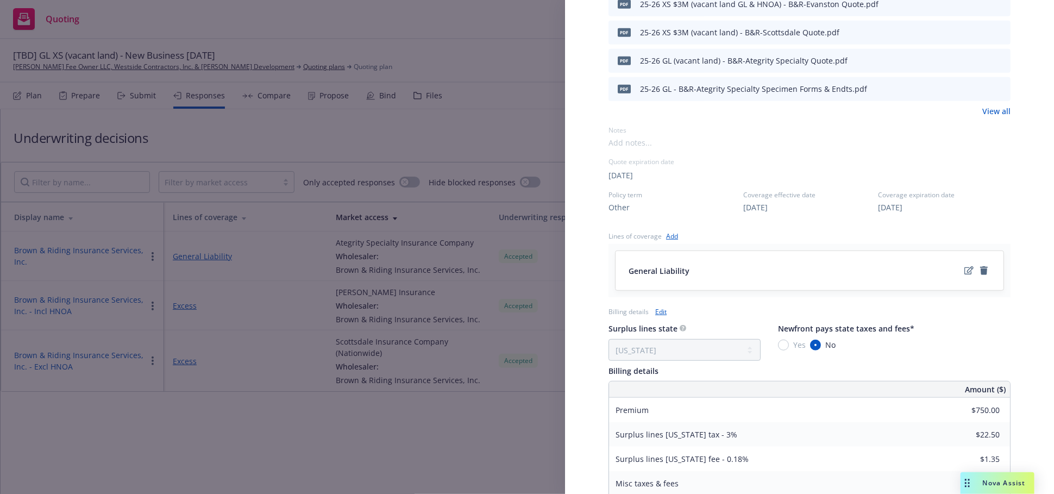
scroll to position [362, 0]
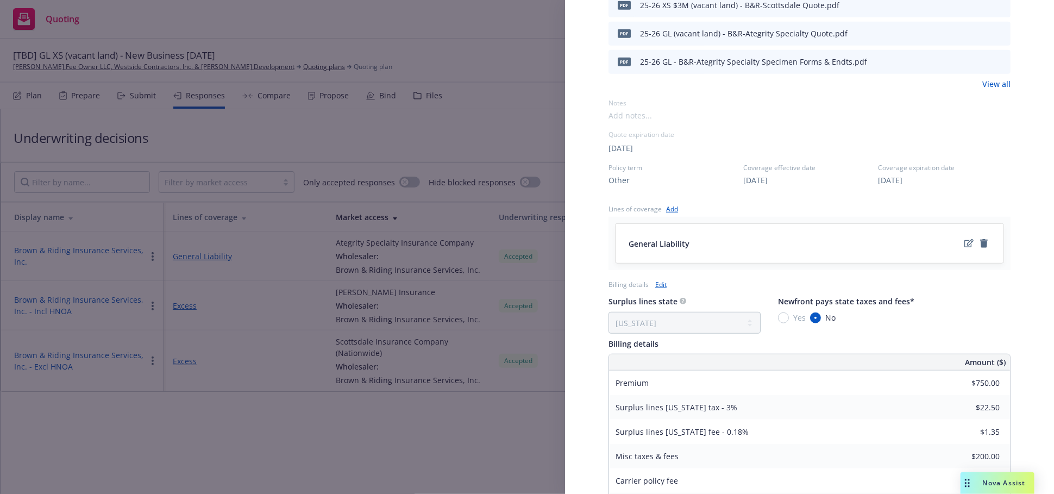
click at [762, 174] on span "10/01/2025" at bounding box center [755, 179] width 24 height 11
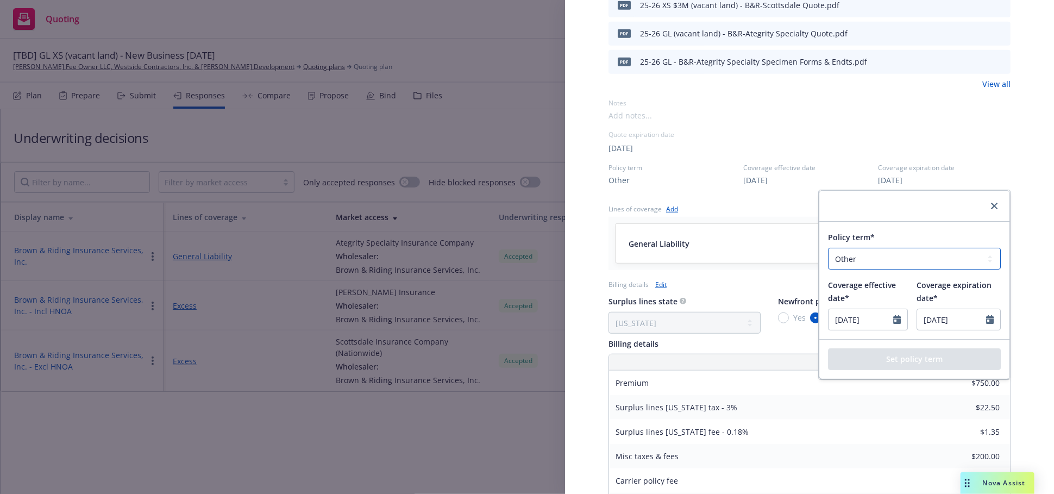
click at [863, 259] on select "Select policy term 12 Month 6 Month 4 Month 3 Month 2 Month 1 Month 36 Month (3…" at bounding box center [914, 259] width 173 height 22
select select "12"
click at [828, 248] on select "Select policy term 12 Month 6 Month 4 Month 3 Month 2 Month 1 Month 36 Month (3…" at bounding box center [914, 259] width 173 height 22
type input "10/01/2026"
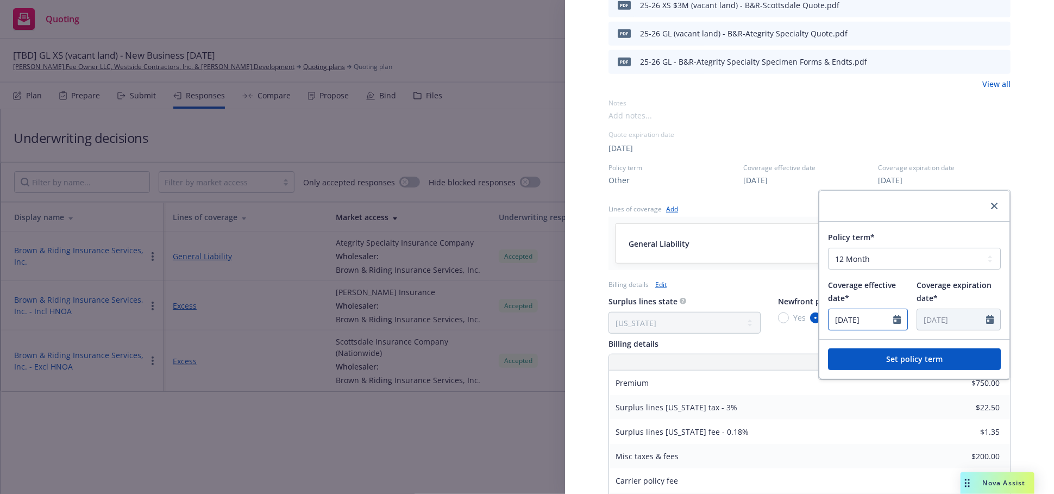
select select "10"
click at [730, 332] on div "Display Name Brown & Riding Insurance Services, Inc. Carrier Ategrity Specialty…" at bounding box center [809, 138] width 402 height 904
type input "[DATE]"
type input "09/30/2026"
click at [926, 353] on button "Set policy term" at bounding box center [914, 359] width 173 height 22
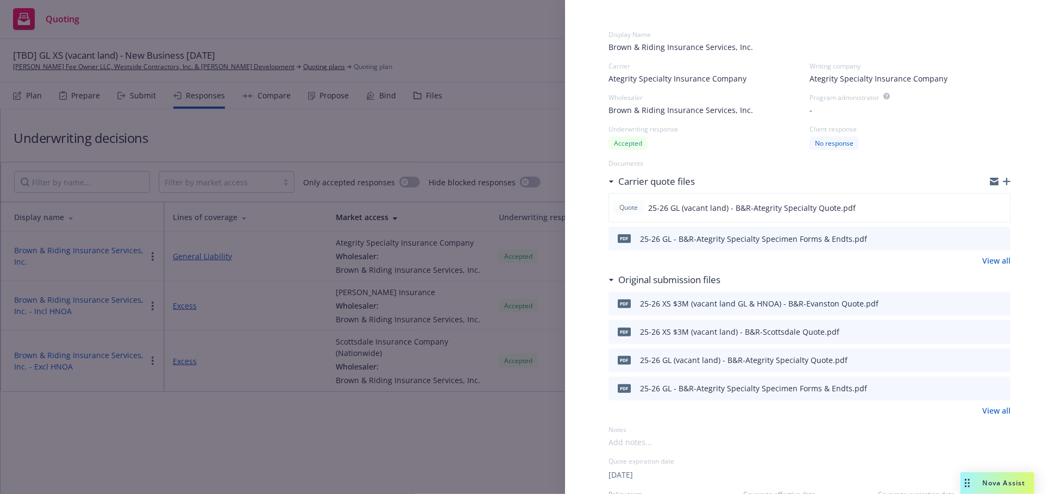
scroll to position [0, 0]
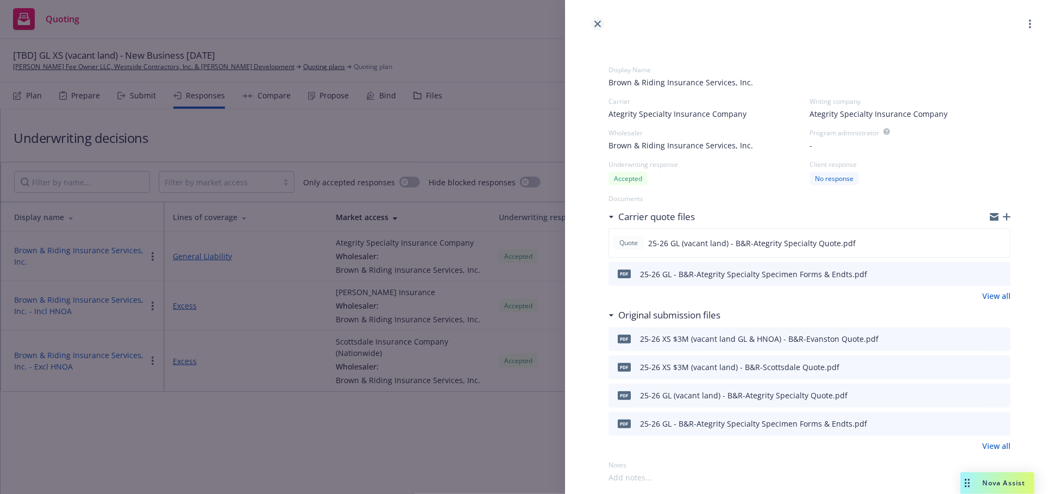
click at [597, 24] on icon "close" at bounding box center [597, 24] width 7 height 7
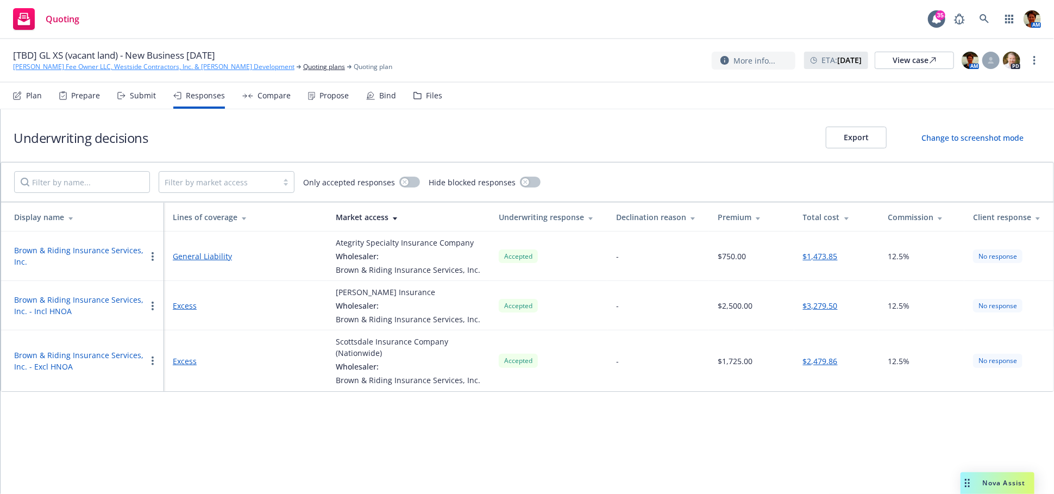
click at [213, 66] on link "[PERSON_NAME] Fee Owner LLC, Westside Contractors, Inc. & [PERSON_NAME] Develop…" at bounding box center [153, 67] width 281 height 10
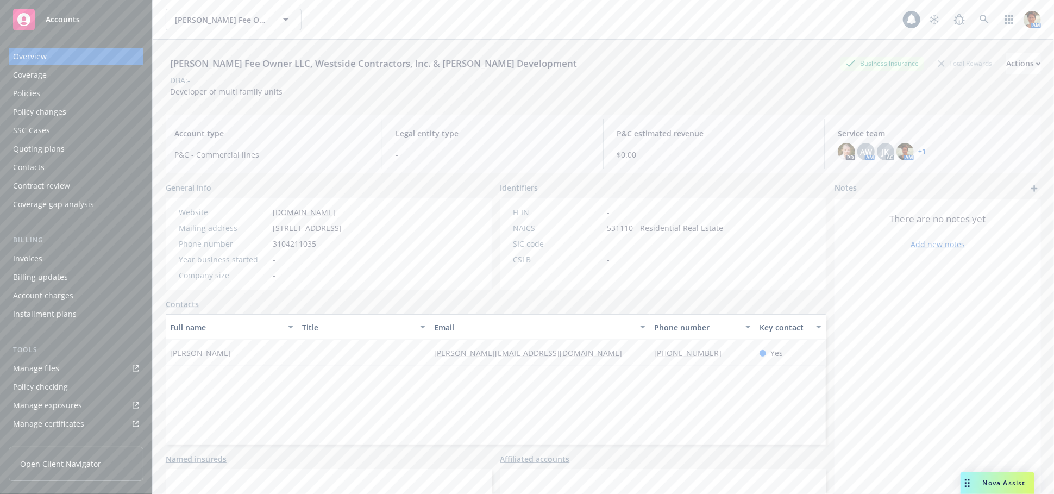
click at [52, 255] on div "Invoices" at bounding box center [76, 258] width 126 height 17
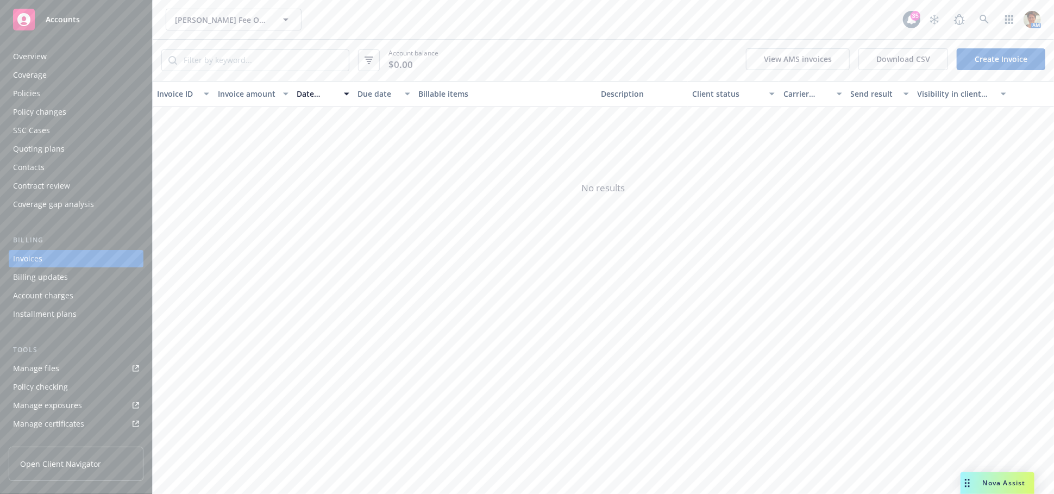
drag, startPoint x: 1015, startPoint y: 54, endPoint x: 856, endPoint y: 78, distance: 161.5
click at [1015, 55] on link "Create Invoice" at bounding box center [1001, 59] width 89 height 22
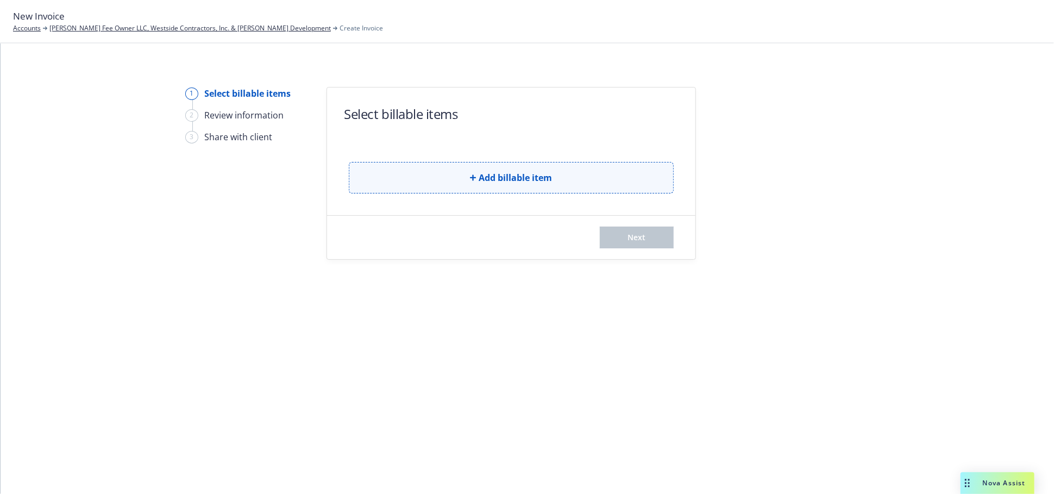
click at [432, 178] on button "Add billable item" at bounding box center [511, 178] width 325 height 32
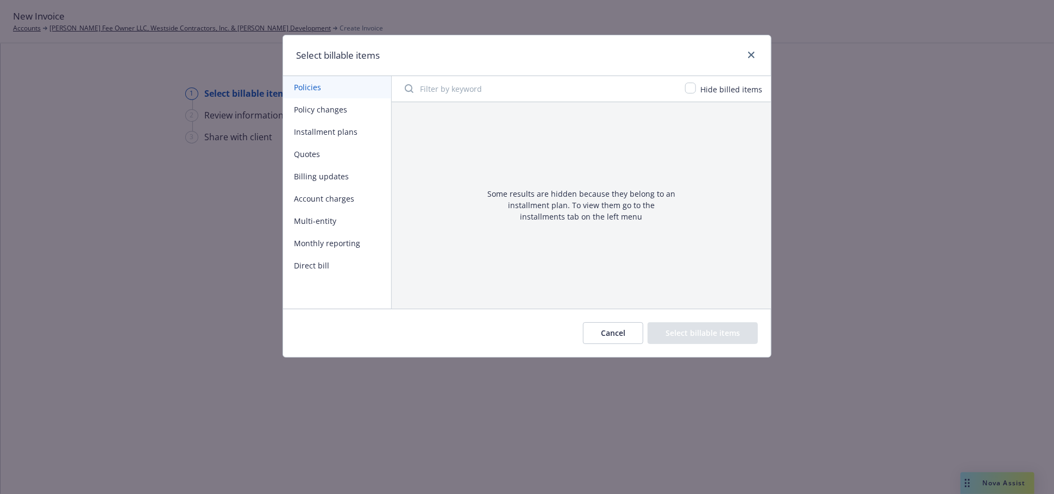
click at [305, 153] on button "Quotes" at bounding box center [337, 154] width 108 height 22
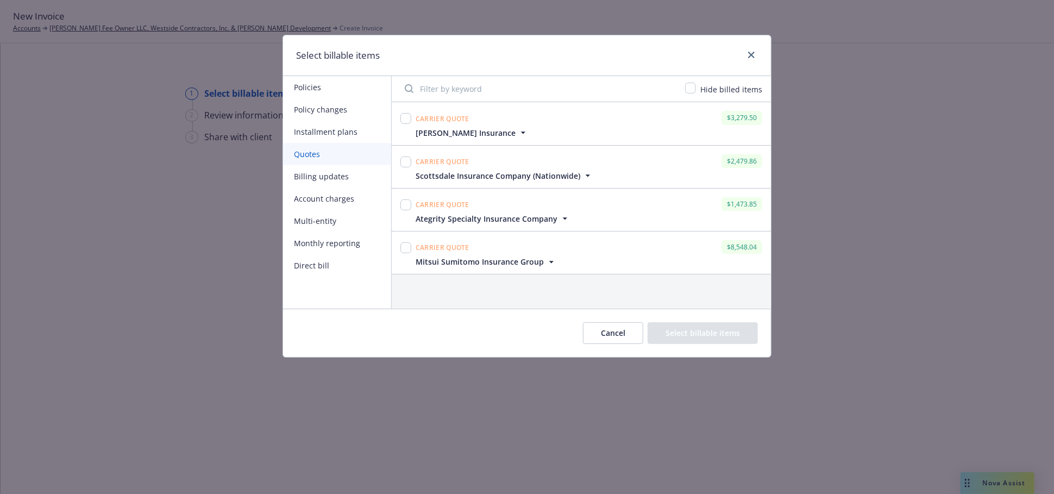
click at [401, 112] on div at bounding box center [405, 118] width 11 height 15
click at [405, 203] on input "checkbox" at bounding box center [405, 204] width 11 height 11
checkbox input "true"
click at [408, 250] on input "checkbox" at bounding box center [405, 247] width 11 height 11
checkbox input "true"
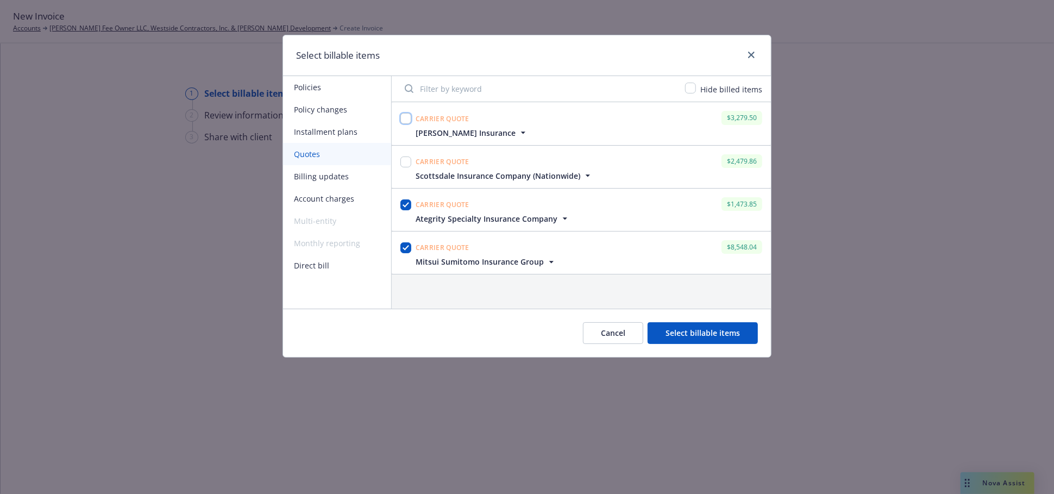
drag, startPoint x: 405, startPoint y: 118, endPoint x: 478, endPoint y: 171, distance: 89.6
click at [405, 120] on input "checkbox" at bounding box center [405, 118] width 11 height 11
checkbox input "true"
click at [727, 333] on button "Select billable items" at bounding box center [703, 333] width 110 height 22
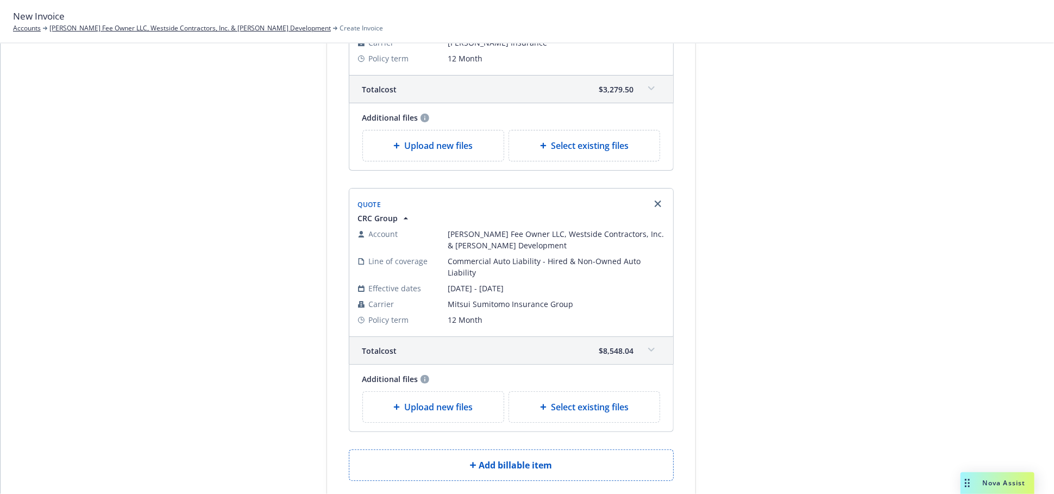
scroll to position [553, 0]
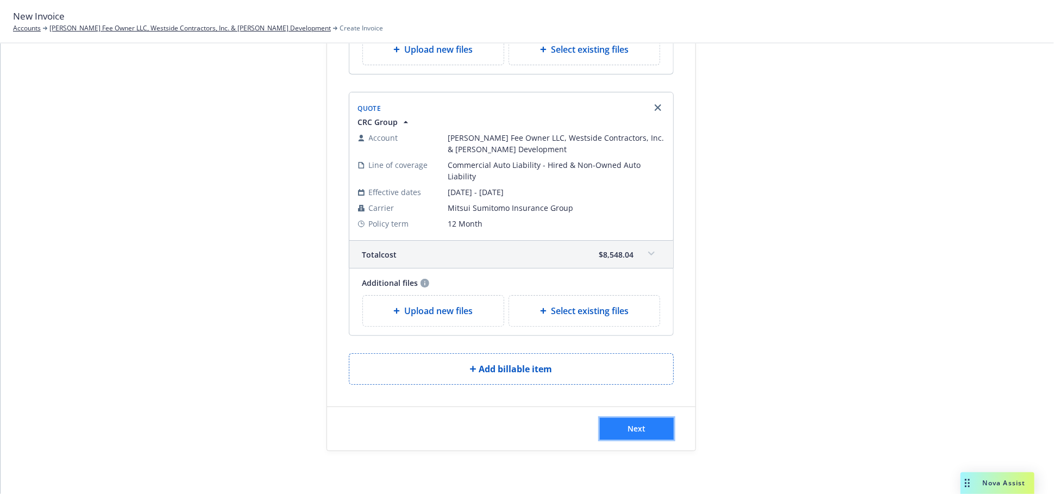
click at [618, 428] on button "Next" at bounding box center [637, 429] width 74 height 22
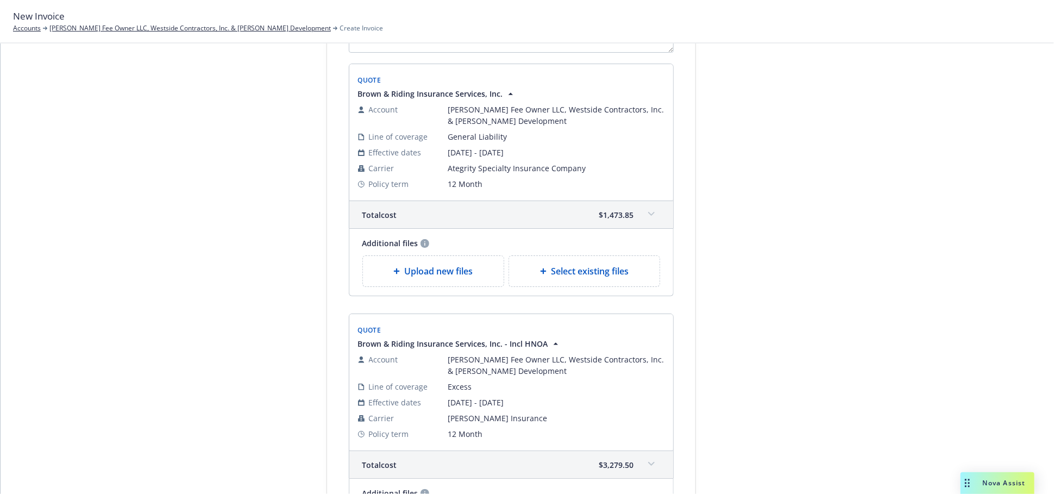
scroll to position [0, 0]
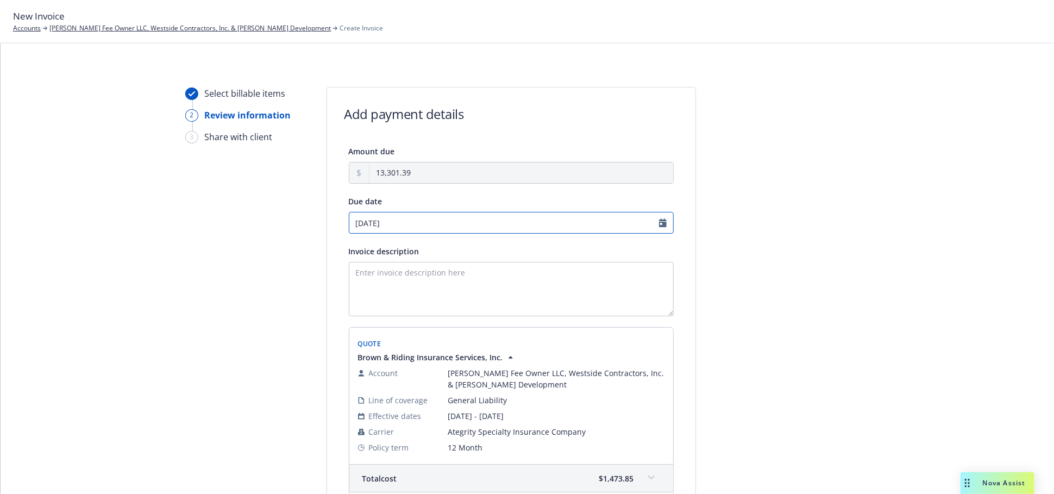
select select "October"
select select "2025"
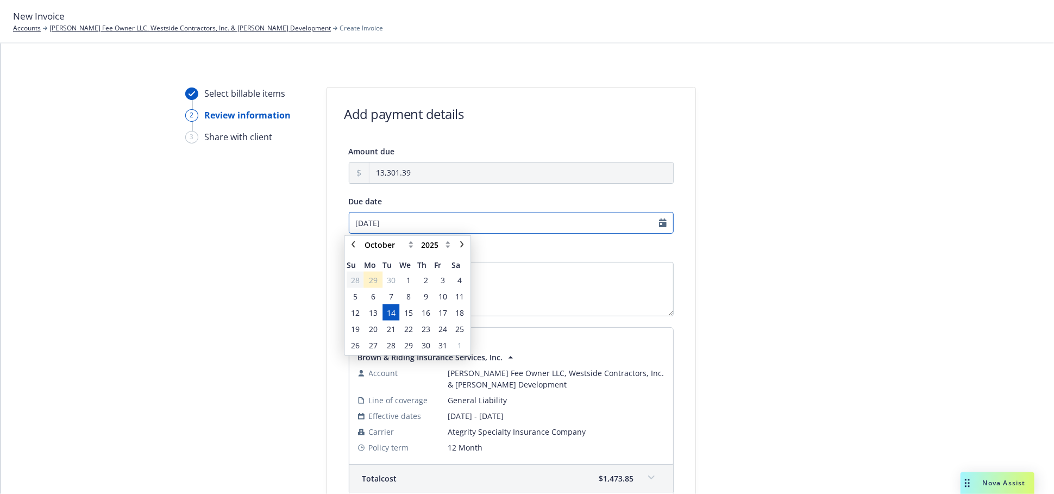
drag, startPoint x: 403, startPoint y: 215, endPoint x: 310, endPoint y: 222, distance: 93.2
type input "[DATE]"
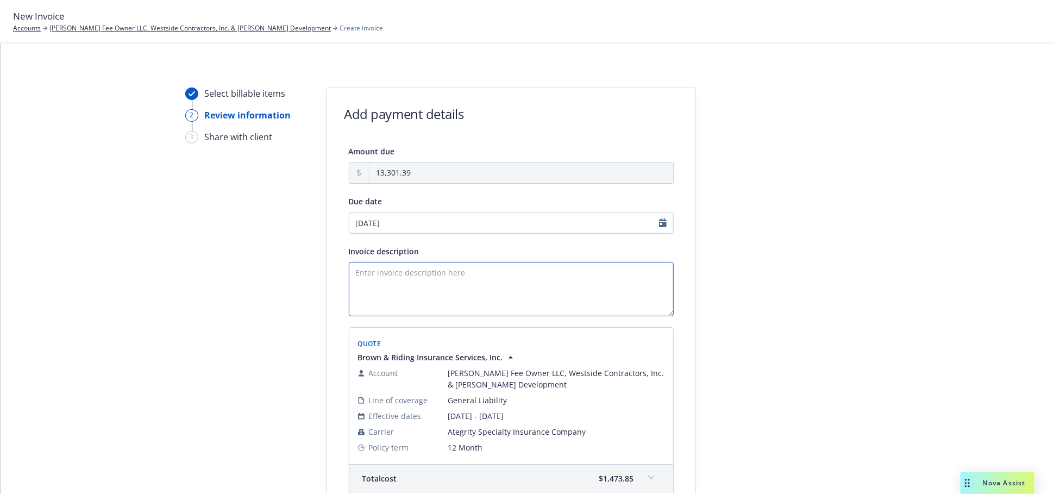
click at [511, 272] on textarea "Invoice description" at bounding box center [511, 289] width 325 height 54
click at [405, 279] on textarea "Invoice description" at bounding box center [511, 289] width 325 height 54
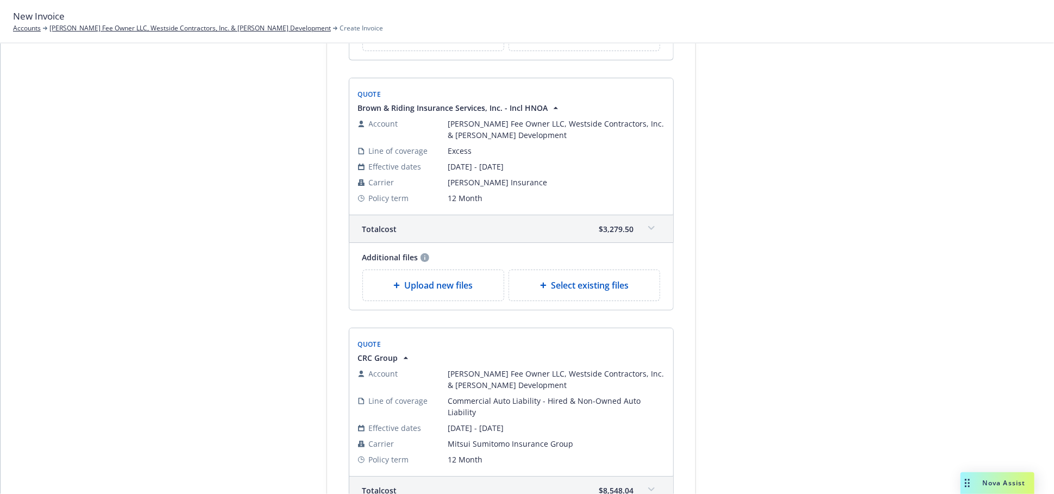
scroll to position [686, 0]
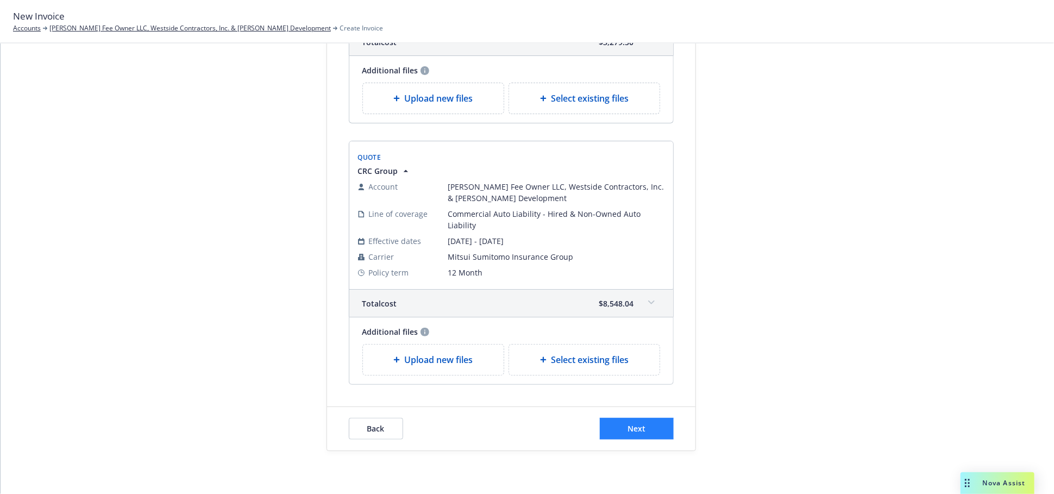
type textarea "General Liability (vacant land) Excess Liability (vacant land) Hired & Non-Owne…"
click at [637, 431] on span "Next" at bounding box center [637, 428] width 18 height 10
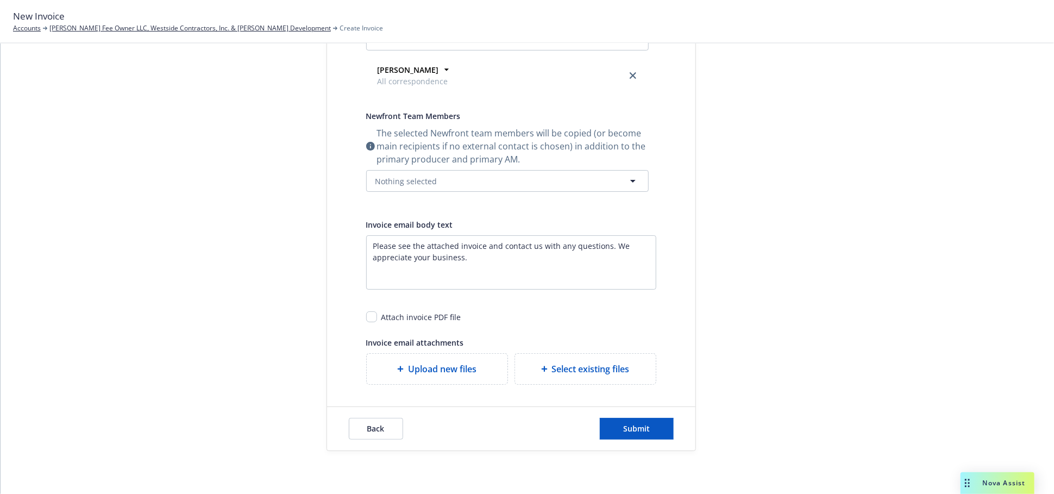
scroll to position [0, 0]
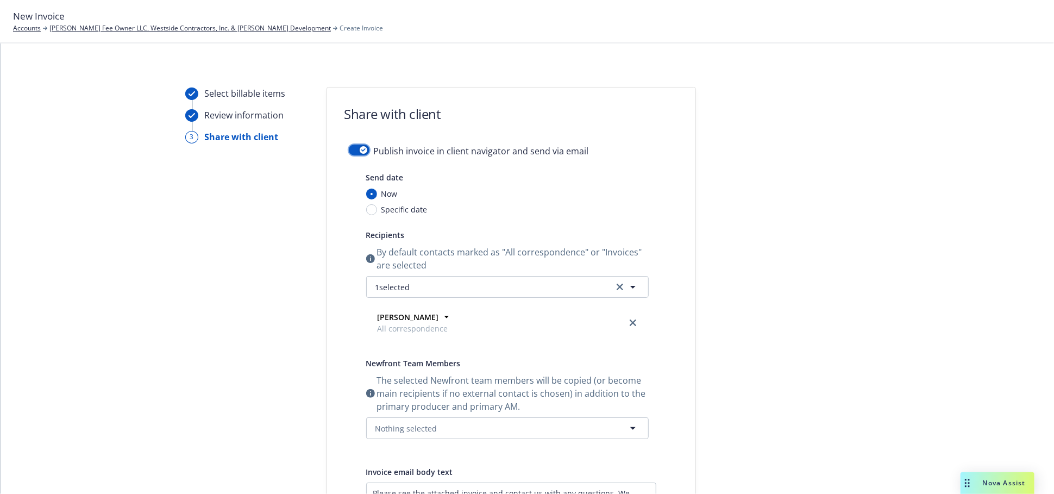
click at [361, 150] on icon "button" at bounding box center [363, 149] width 4 height 3
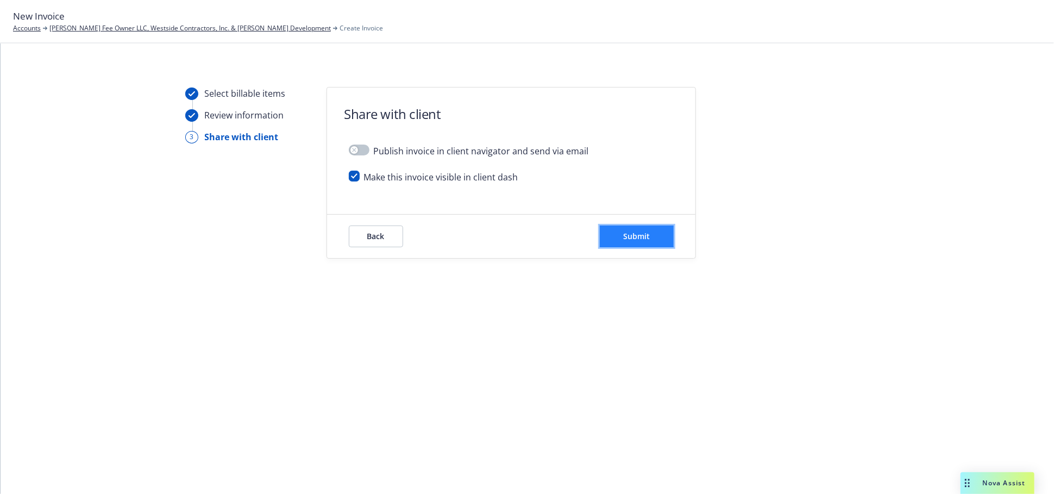
click at [630, 242] on button "Submit" at bounding box center [637, 236] width 74 height 22
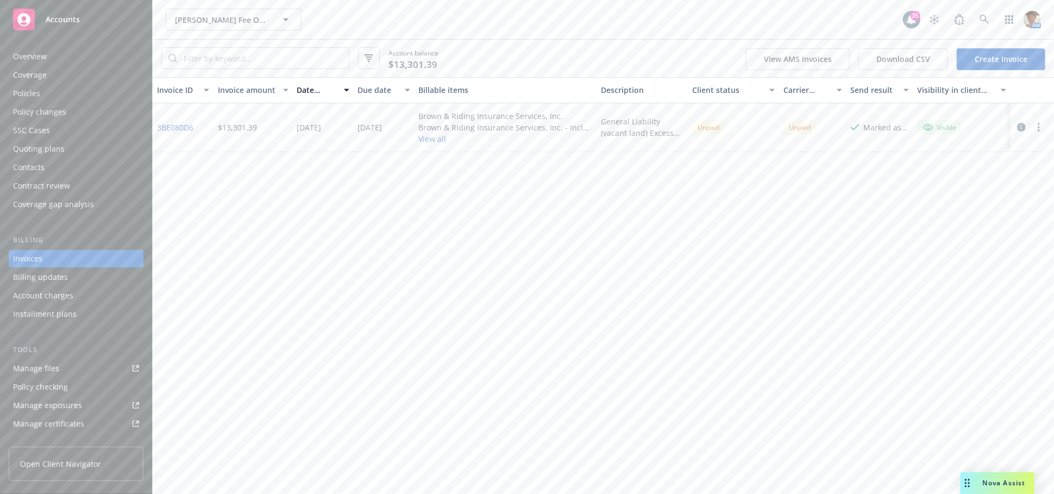
click at [1041, 123] on button "button" at bounding box center [1038, 127] width 13 height 13
click at [950, 187] on link "Copy invoice URL" at bounding box center [975, 194] width 139 height 22
drag, startPoint x: 72, startPoint y: 59, endPoint x: 79, endPoint y: 64, distance: 8.6
click at [72, 60] on div "Overview" at bounding box center [76, 56] width 126 height 17
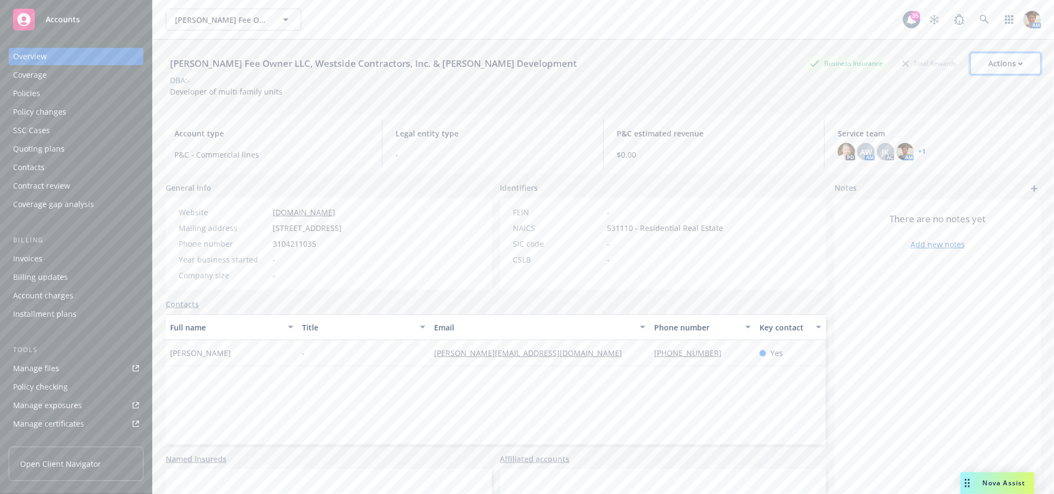
click at [996, 63] on div "Actions" at bounding box center [1005, 63] width 35 height 21
click at [48, 146] on div "Quoting plans" at bounding box center [39, 148] width 52 height 17
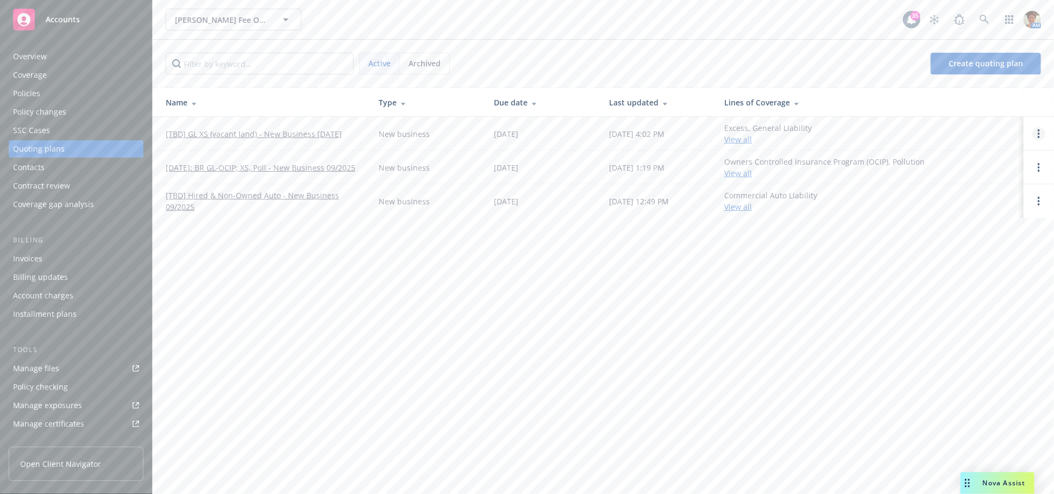
click at [1039, 133] on circle "Open options" at bounding box center [1039, 134] width 2 height 2
click at [963, 61] on span "Copy logging email" at bounding box center [983, 60] width 95 height 10
